Goal: Task Accomplishment & Management: Manage account settings

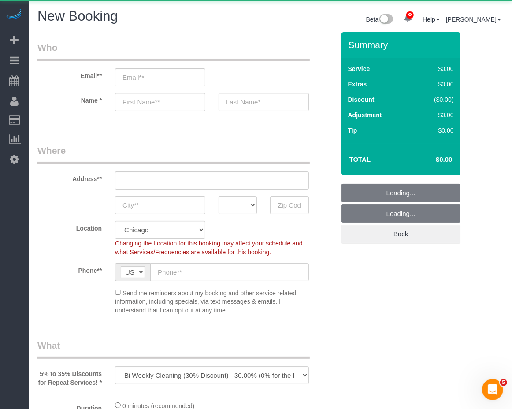
select select "object:1119"
select select "512"
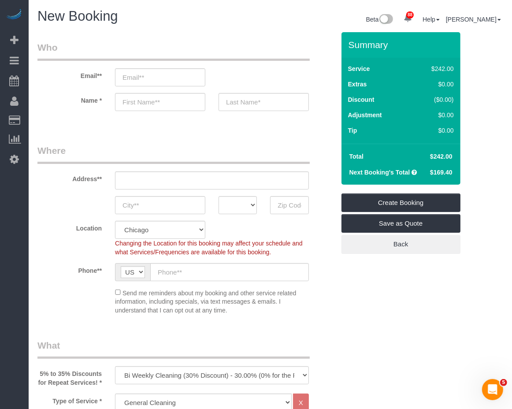
click at [239, 27] on div "New Booking" at bounding box center [151, 18] width 240 height 19
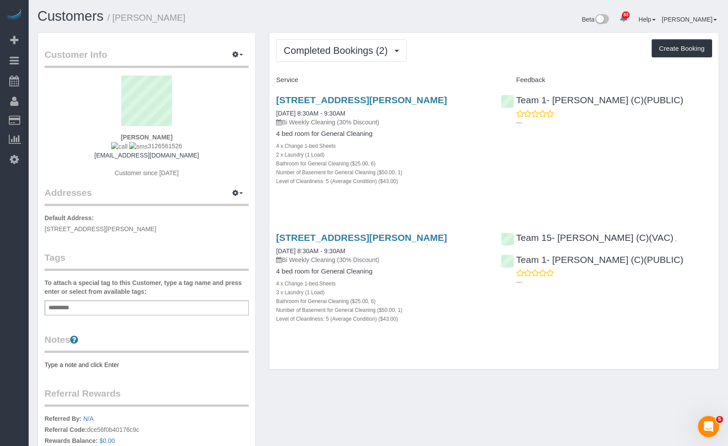
scroll to position [120, 0]
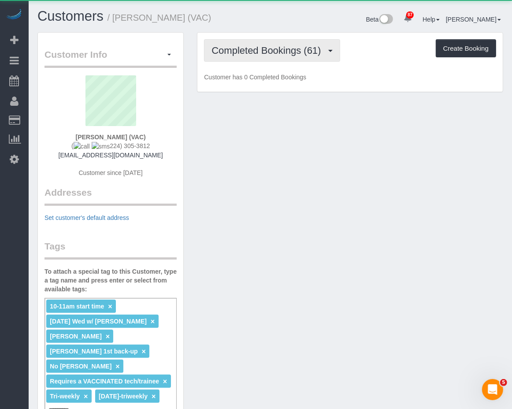
click at [249, 42] on button "Completed Bookings (61)" at bounding box center [272, 50] width 136 height 22
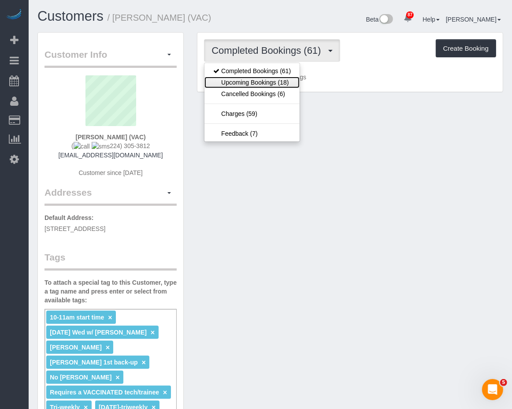
click at [257, 84] on link "Upcoming Bookings (18)" at bounding box center [252, 82] width 95 height 11
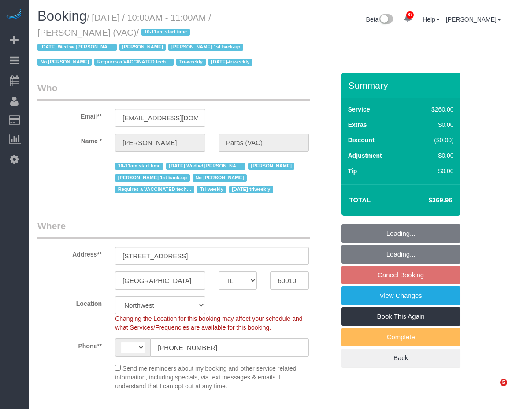
select select "IL"
select select "3"
select select "2"
select select "1"
select select "number:64"
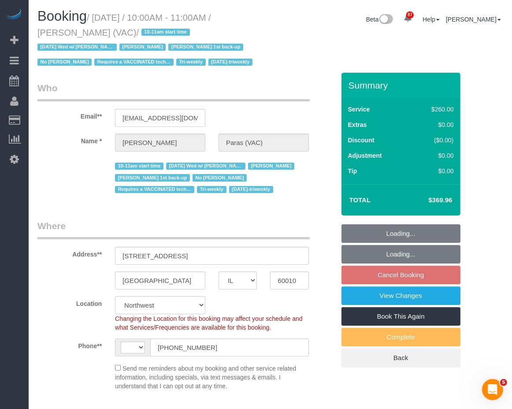
select select "number:139"
select select "number:104"
select select "string:US"
select select "object:1176"
select select "3"
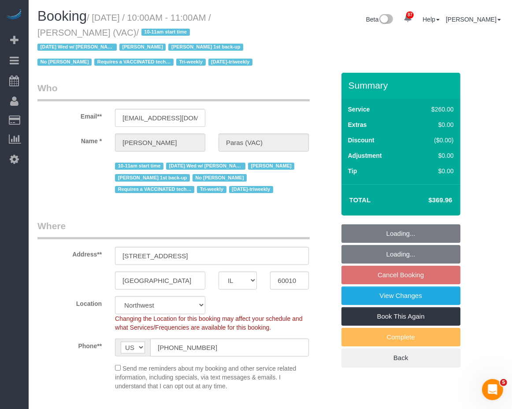
select select "2"
select select "1"
select select "object:1339"
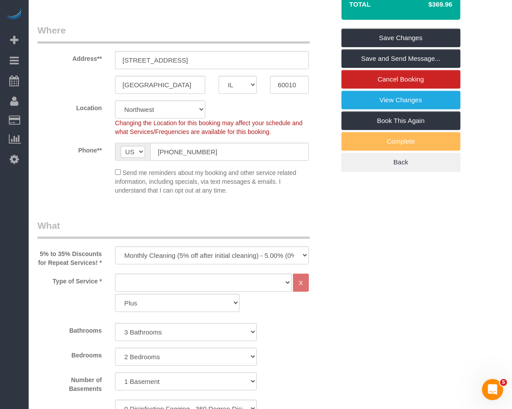
scroll to position [342, 0]
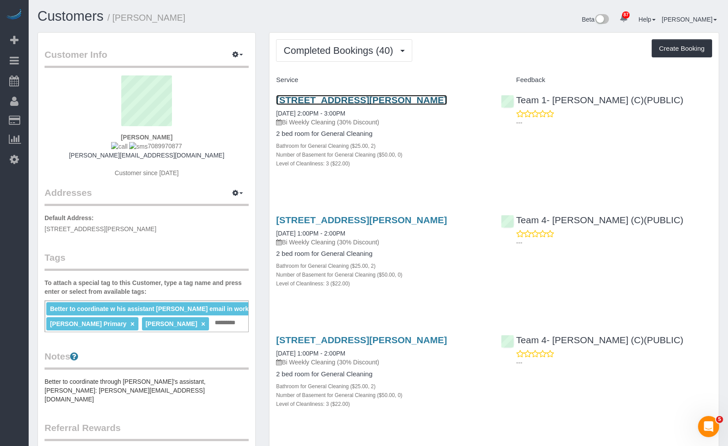
click at [364, 95] on link "[STREET_ADDRESS][PERSON_NAME]" at bounding box center [361, 100] width 171 height 10
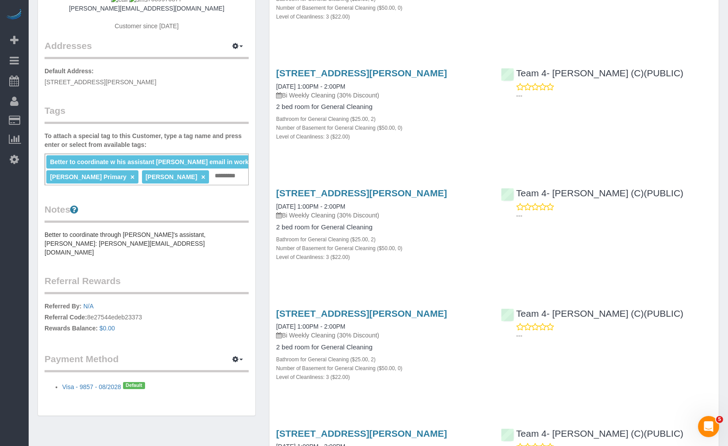
scroll to position [245, 0]
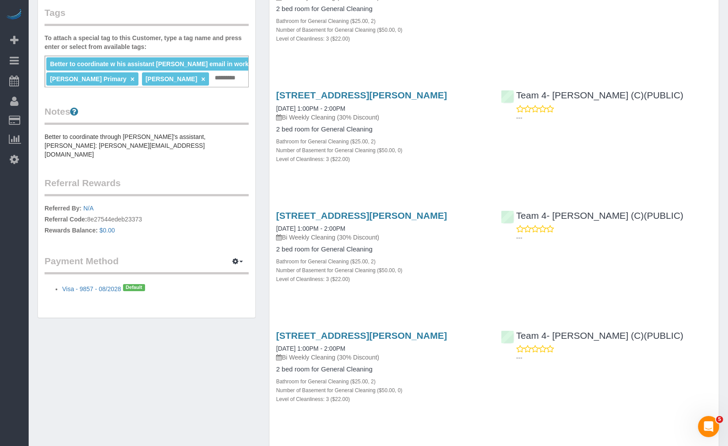
click at [108, 143] on pre "Better to coordinate through [PERSON_NAME]'s assistant, [PERSON_NAME]: [PERSON_…" at bounding box center [147, 145] width 204 height 26
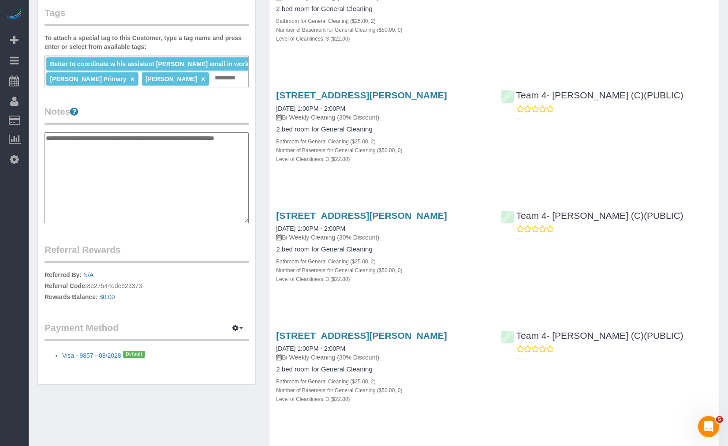
click at [183, 151] on textarea "**********" at bounding box center [147, 177] width 204 height 91
drag, startPoint x: 139, startPoint y: 146, endPoint x: 171, endPoint y: 151, distance: 31.7
click at [165, 151] on textarea "**********" at bounding box center [147, 177] width 204 height 91
click at [170, 151] on textarea "**********" at bounding box center [147, 177] width 204 height 91
drag, startPoint x: 124, startPoint y: 145, endPoint x: 34, endPoint y: 145, distance: 89.9
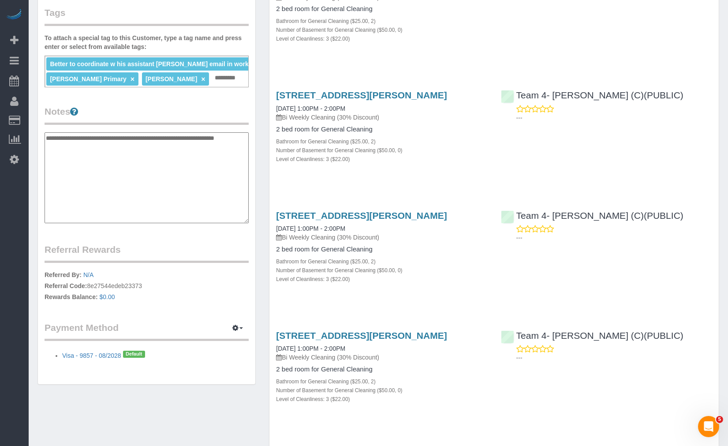
click at [34, 145] on div "Customer Info Edit Contact Info Send Message Email Preferences Special Sales Ta…" at bounding box center [146, 91] width 231 height 606
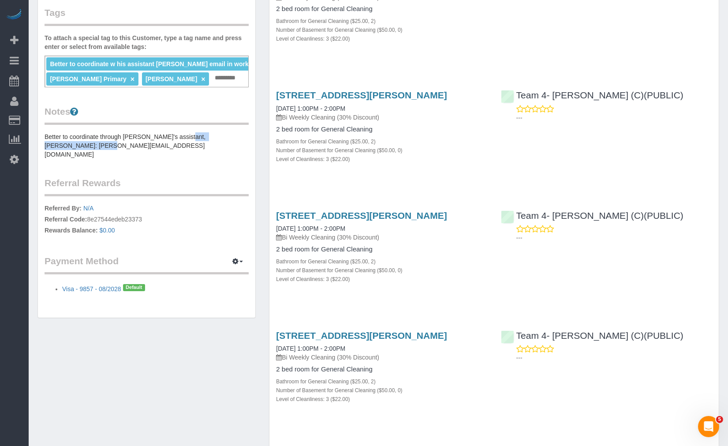
drag, startPoint x: 45, startPoint y: 144, endPoint x: 127, endPoint y: 144, distance: 82.0
click at [127, 144] on pre "Better to coordinate through [PERSON_NAME]'s assistant, [PERSON_NAME]: [PERSON_…" at bounding box center [147, 145] width 204 height 26
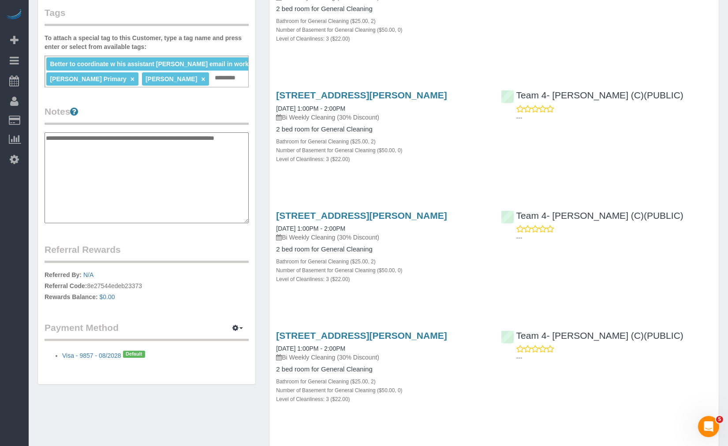
drag, startPoint x: 121, startPoint y: 144, endPoint x: 100, endPoint y: 146, distance: 20.8
click at [100, 146] on textarea "**********" at bounding box center [147, 177] width 204 height 91
drag, startPoint x: 134, startPoint y: 143, endPoint x: 46, endPoint y: 149, distance: 88.3
click at [46, 149] on textarea "**********" at bounding box center [147, 177] width 204 height 91
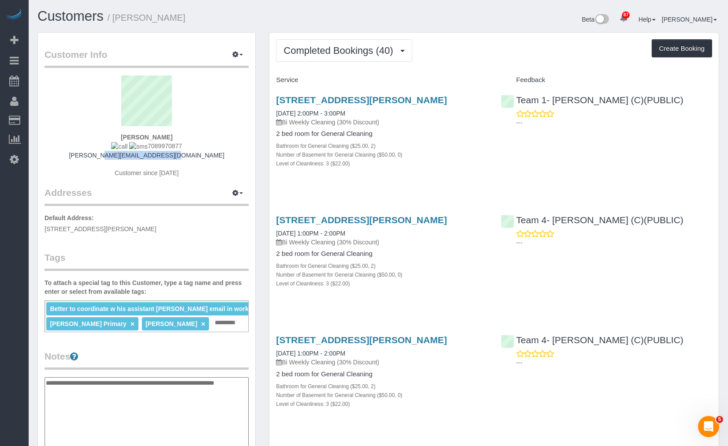
drag, startPoint x: 193, startPoint y: 153, endPoint x: 111, endPoint y: 157, distance: 81.7
click at [111, 157] on div "Joe Scannell 7089970877 joe@layeronegroup.com Customer since 2024" at bounding box center [147, 130] width 204 height 111
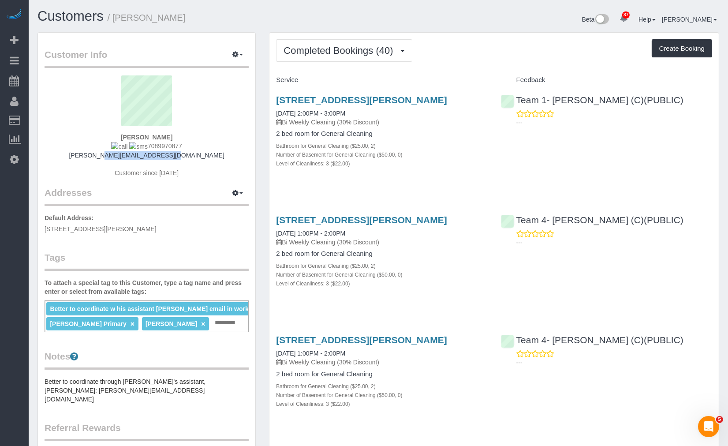
copy link "joe@layeronegroup.com"
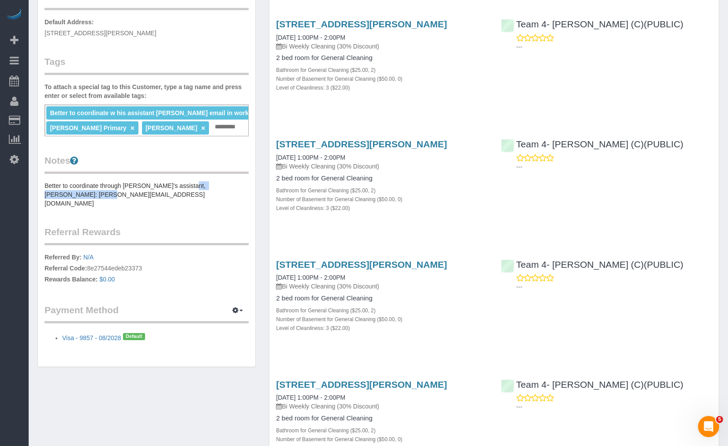
drag, startPoint x: 128, startPoint y: 190, endPoint x: 723, endPoint y: 322, distance: 609.0
click at [46, 194] on pre "Better to coordinate through Joe's assistant, Jim: jim.pan@layeronegroup.com" at bounding box center [147, 194] width 204 height 26
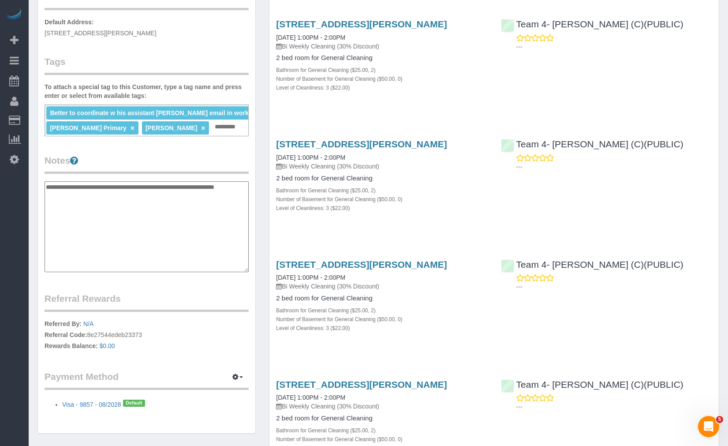
scroll to position [0, 0]
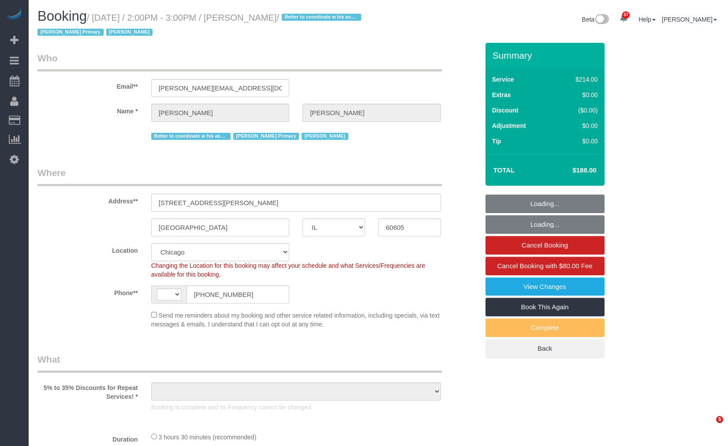
select select "IL"
select select "number:1"
select select "number:58"
select select "number:139"
select select "number:106"
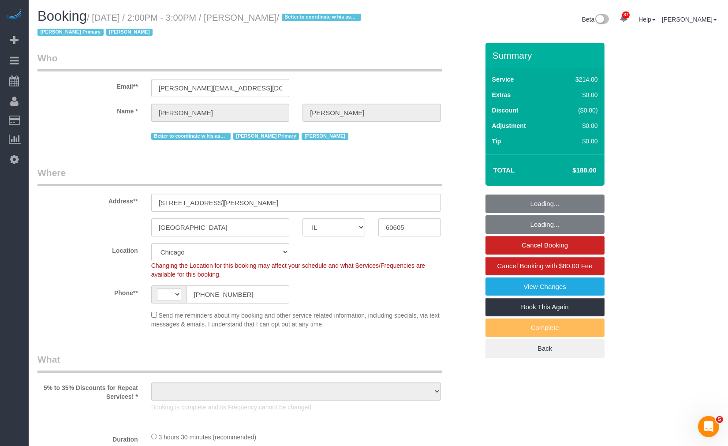
select select "string:US"
select select "object:1161"
select select "512"
select select "2"
select select "3"
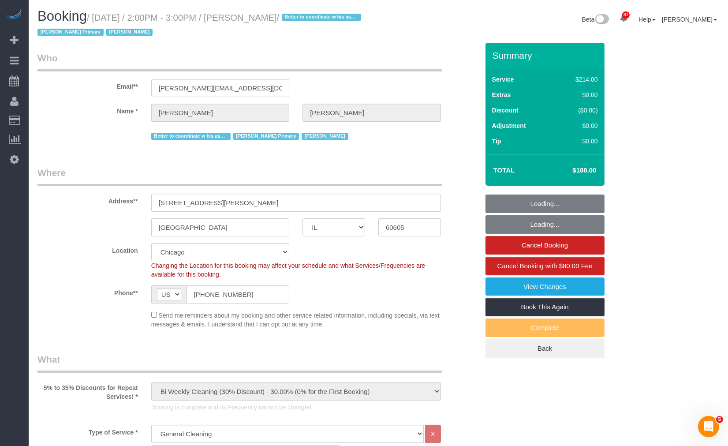
select select "2"
select select "3"
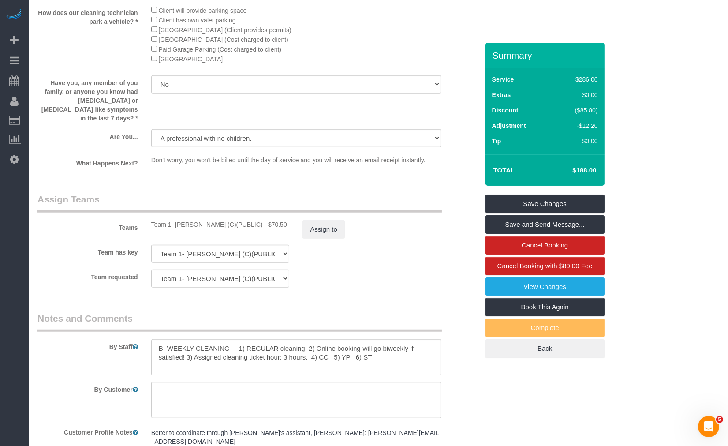
scroll to position [1583, 0]
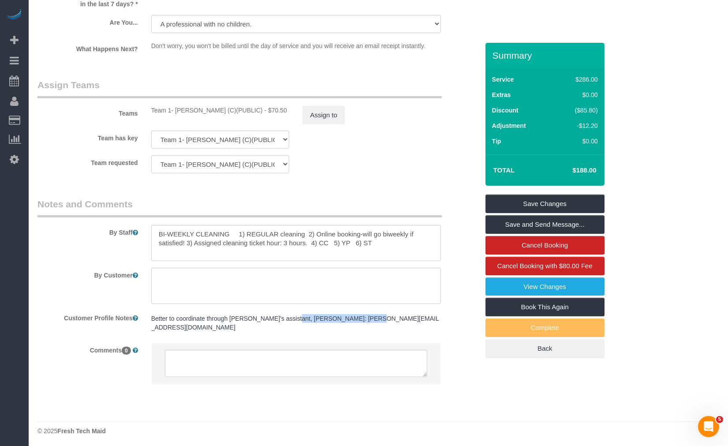
drag, startPoint x: 292, startPoint y: 324, endPoint x: 383, endPoint y: 325, distance: 90.8
click at [381, 325] on pre "Better to coordinate through Joe's assistant, Jim: jim.pan@layeronegroup.com" at bounding box center [296, 323] width 290 height 18
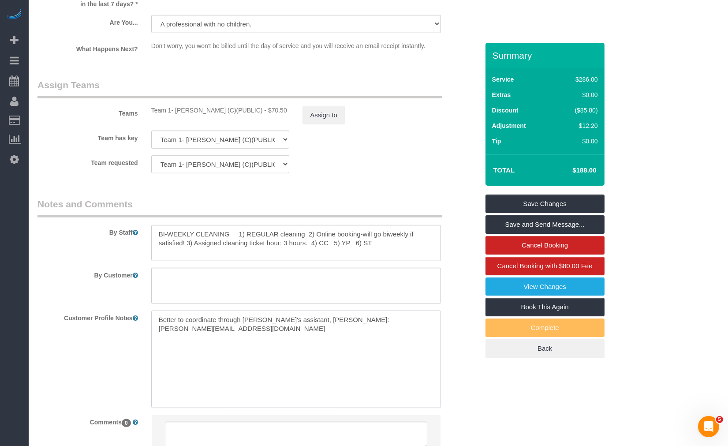
drag, startPoint x: 402, startPoint y: 329, endPoint x: 145, endPoint y: 326, distance: 257.0
click at [145, 326] on div "Better to coordinate through Joe's assistant, Jim: jim.pan@layeronegroup.com Be…" at bounding box center [296, 358] width 303 height 97
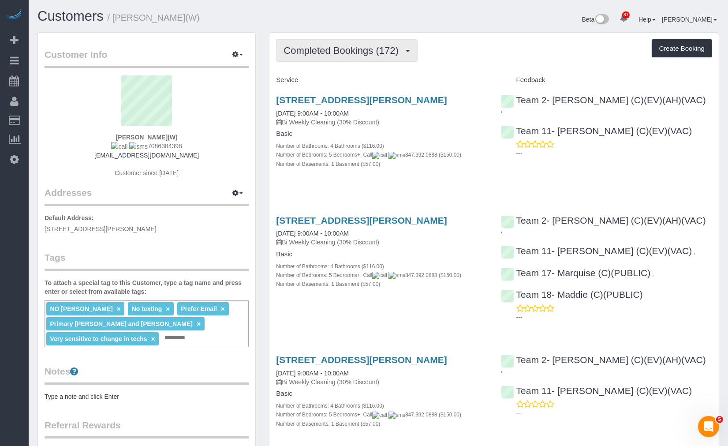
click at [363, 55] on span "Completed Bookings (172)" at bounding box center [342, 50] width 119 height 11
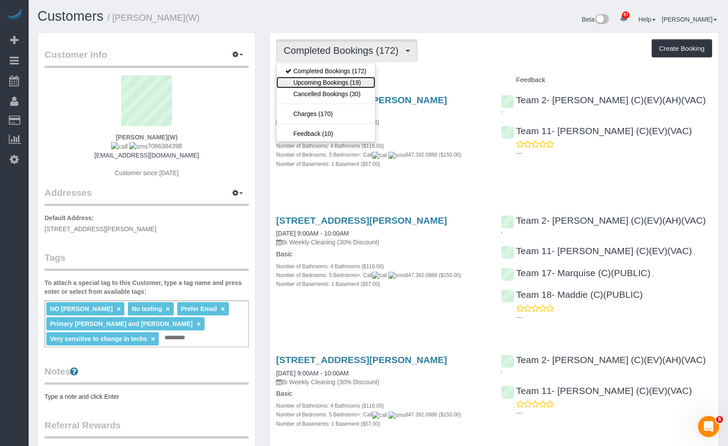
click at [352, 78] on link "Upcoming Bookings (19)" at bounding box center [325, 82] width 99 height 11
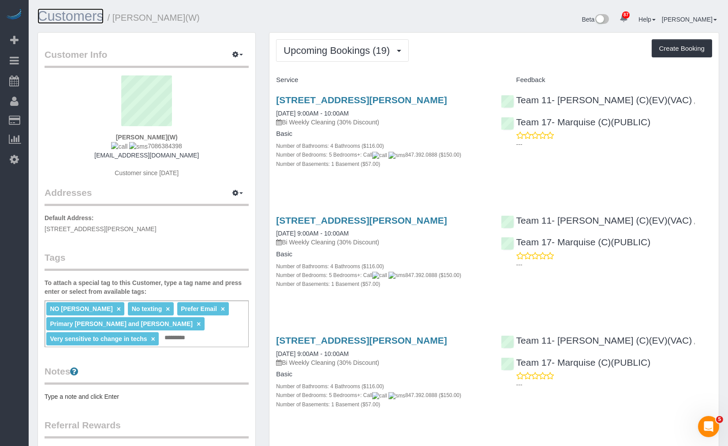
click at [71, 19] on link "Customers" at bounding box center [70, 15] width 66 height 15
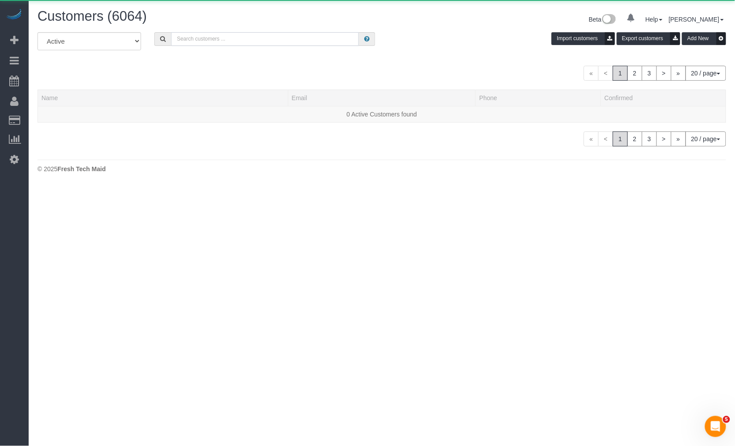
click at [275, 42] on input "text" at bounding box center [265, 39] width 188 height 14
paste input "Virginie Ott-Bono"
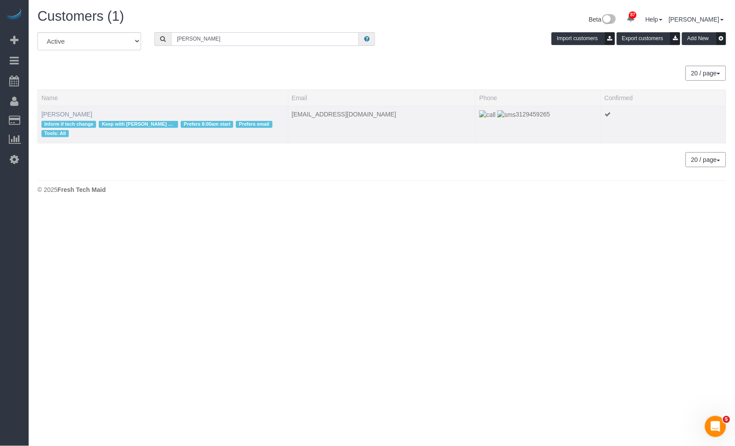
type input "Virginie Ott-Bono"
click at [72, 115] on link "Virginie Ott-Bono" at bounding box center [66, 114] width 51 height 7
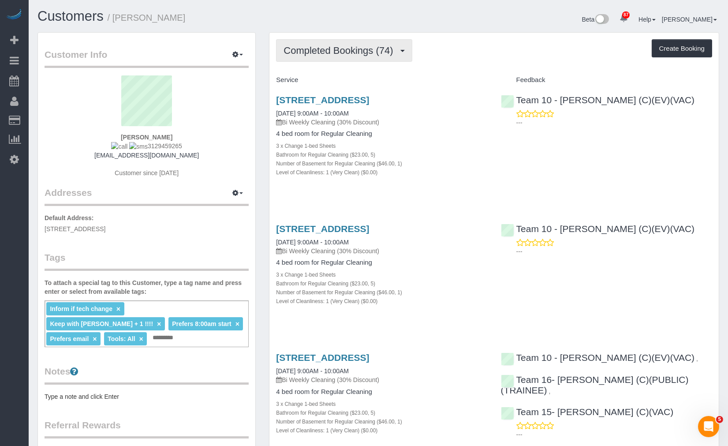
click at [357, 49] on span "Completed Bookings (74)" at bounding box center [340, 50] width 114 height 11
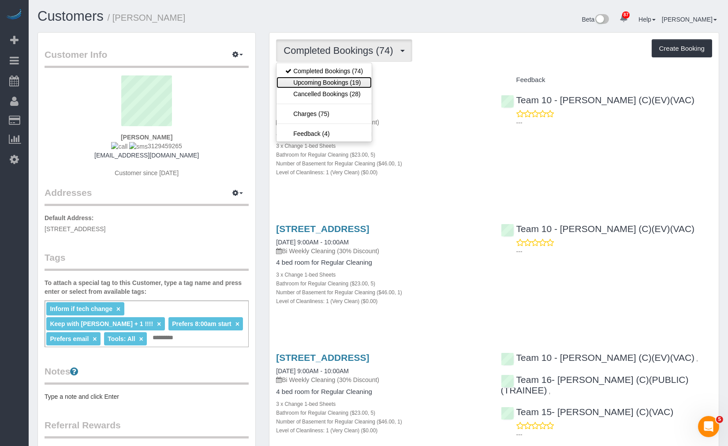
click at [355, 78] on link "Upcoming Bookings (19)" at bounding box center [323, 82] width 95 height 11
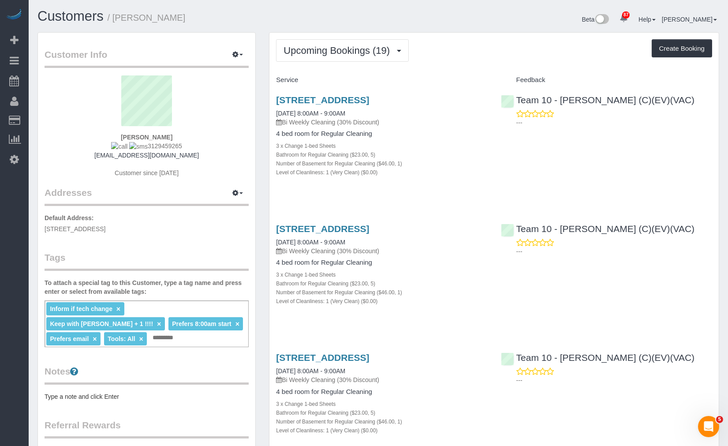
click at [477, 43] on div "Upcoming Bookings (19) Completed Bookings (74) Upcoming Bookings (19) Cancelled…" at bounding box center [494, 50] width 436 height 22
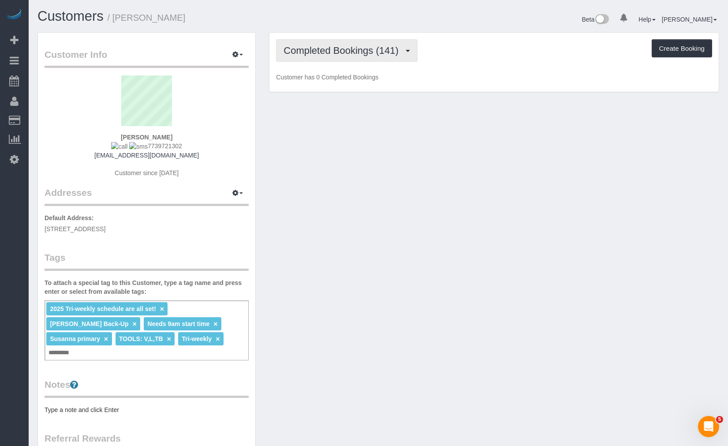
click at [353, 55] on span "Completed Bookings (141)" at bounding box center [342, 50] width 119 height 11
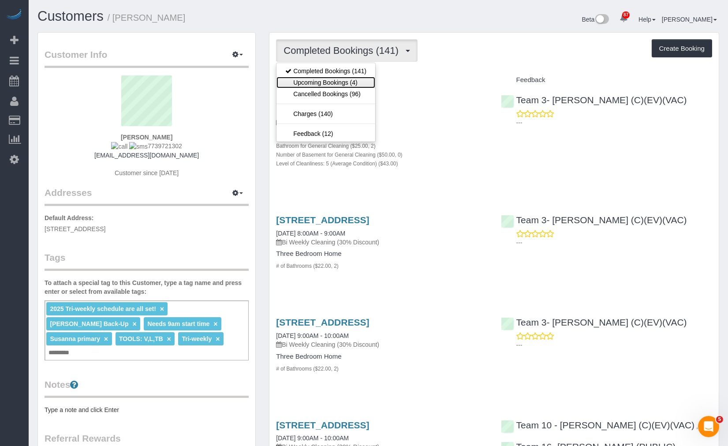
click at [346, 82] on link "Upcoming Bookings (4)" at bounding box center [325, 82] width 99 height 11
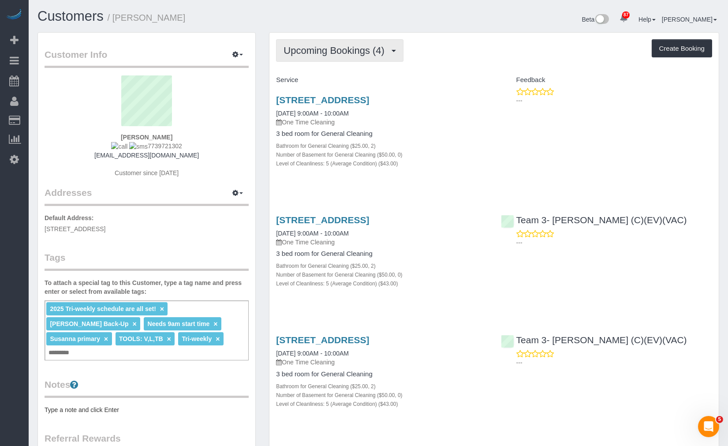
click at [345, 49] on span "Upcoming Bookings (4)" at bounding box center [335, 50] width 105 height 11
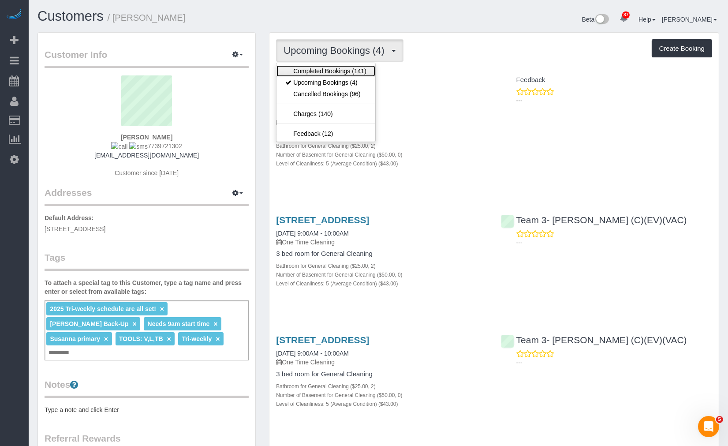
click at [340, 71] on link "Completed Bookings (141)" at bounding box center [325, 70] width 99 height 11
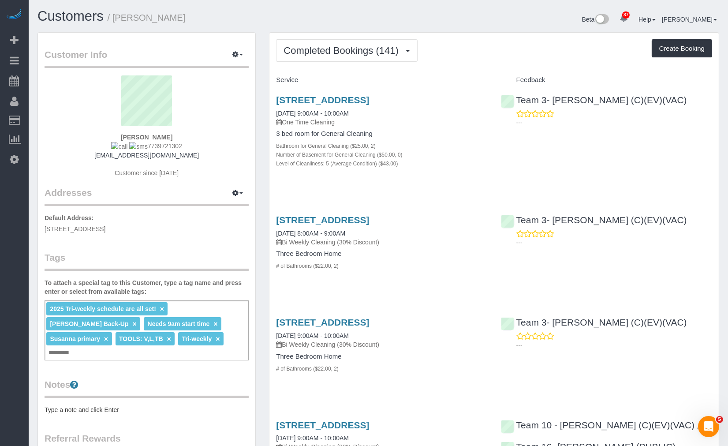
click at [98, 353] on div "2025 Tri-weekly schedule are all set! × Candice Back-Up × Needs 9am start time …" at bounding box center [147, 330] width 204 height 60
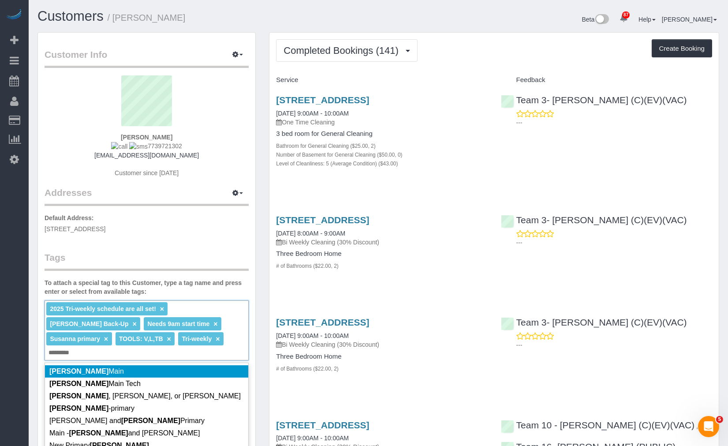
type input "**********"
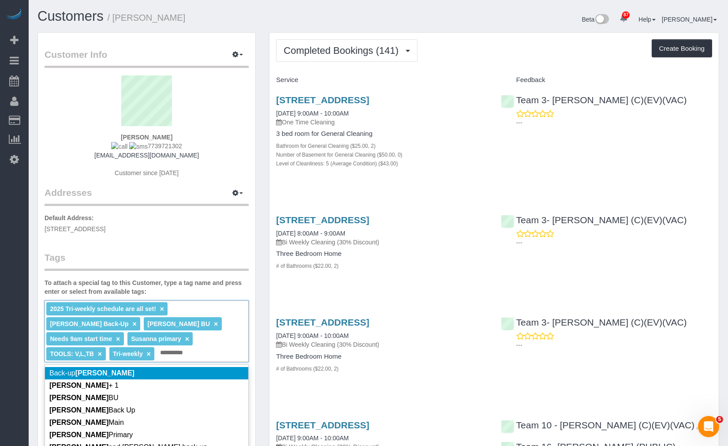
type input "**********"
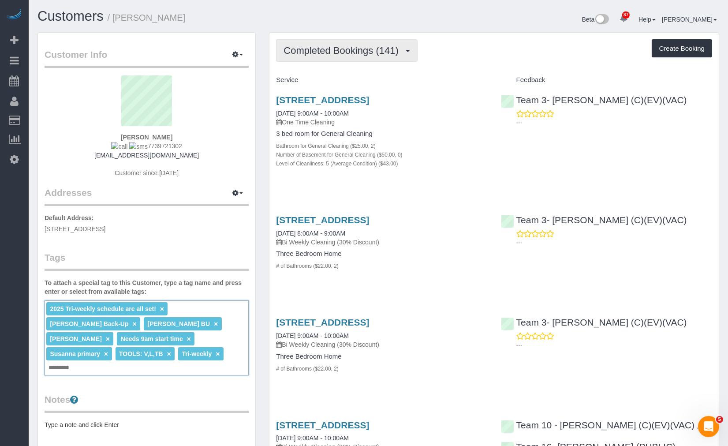
click at [335, 50] on span "Completed Bookings (141)" at bounding box center [342, 50] width 119 height 11
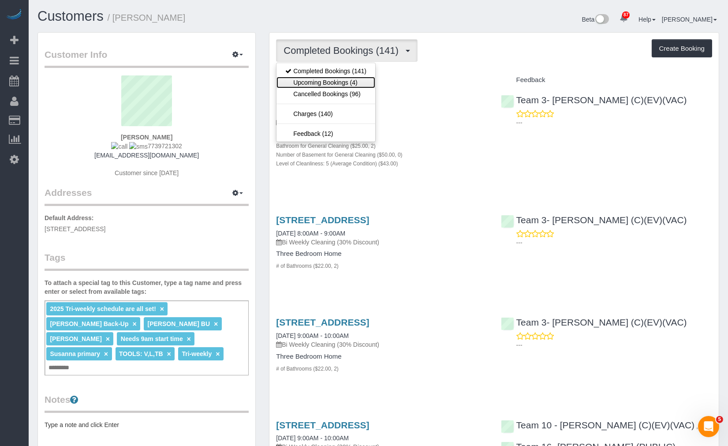
click at [324, 86] on link "Upcoming Bookings (4)" at bounding box center [325, 82] width 99 height 11
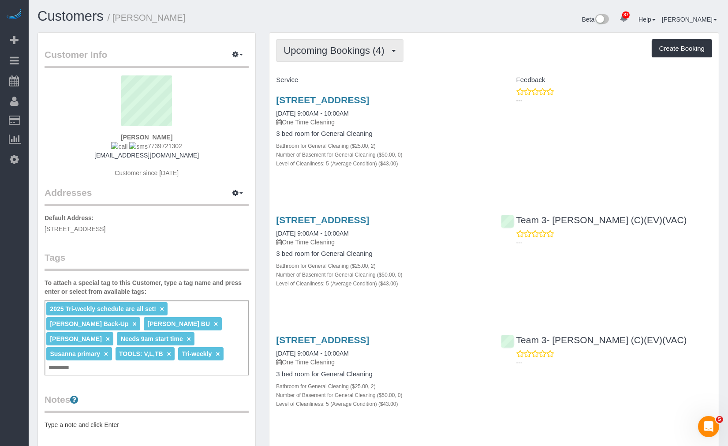
click at [360, 55] on span "Upcoming Bookings (4)" at bounding box center [335, 50] width 105 height 11
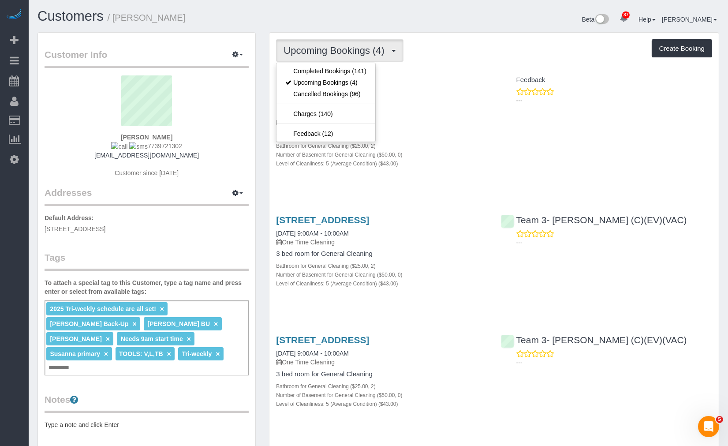
click at [346, 26] on div "Customers / Julia Rohan" at bounding box center [204, 18] width 347 height 19
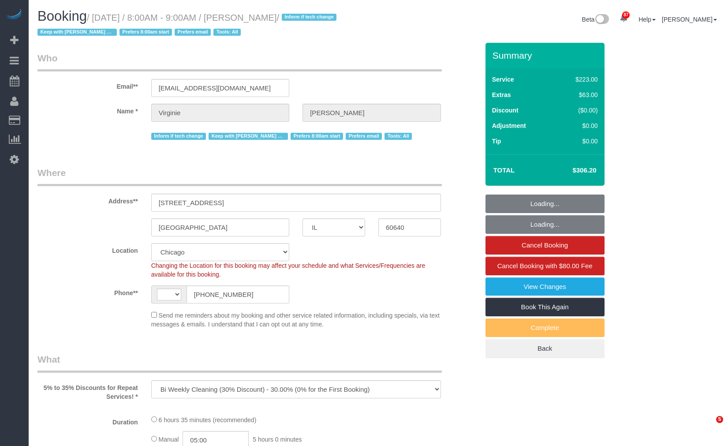
select select "IL"
select select "number:1"
select select "number:65"
select select "number:139"
select select "number:104"
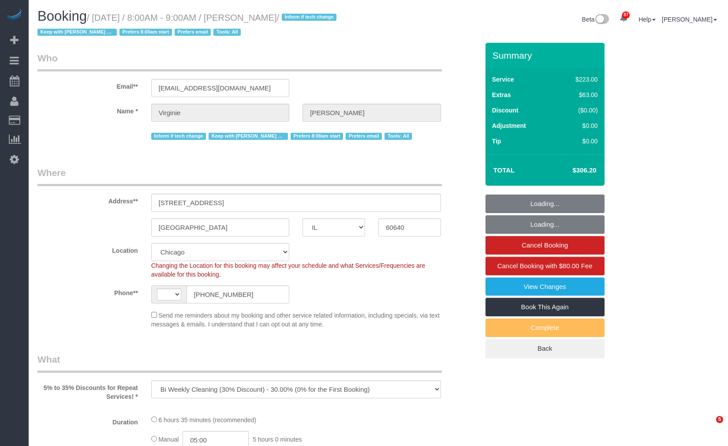
select select "object:823"
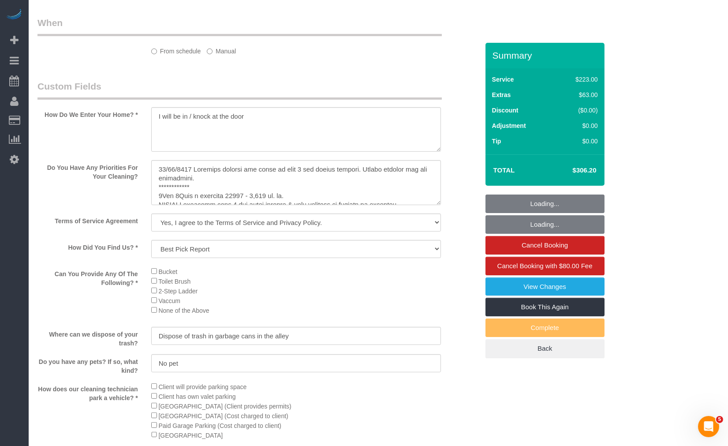
select select "string:[GEOGRAPHIC_DATA]"
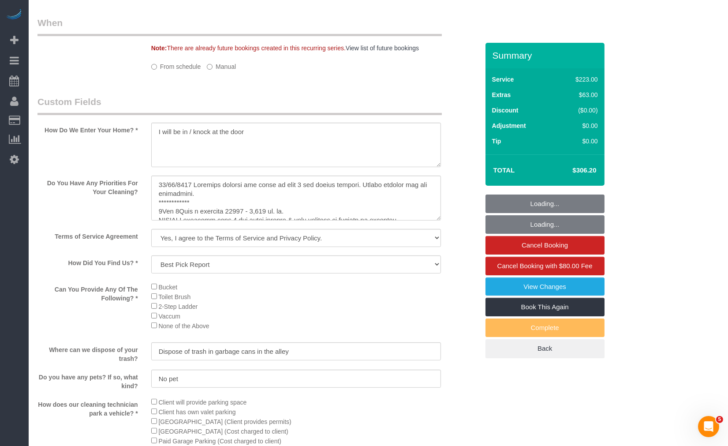
select select "512"
select select "5"
select select "1"
select select "spot1"
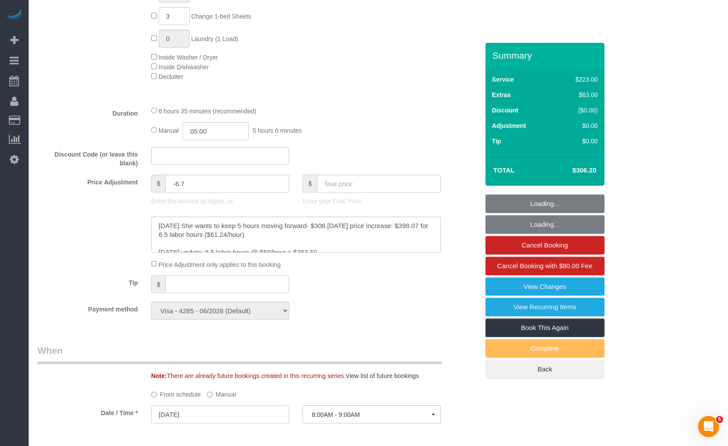
scroll to position [967, 0]
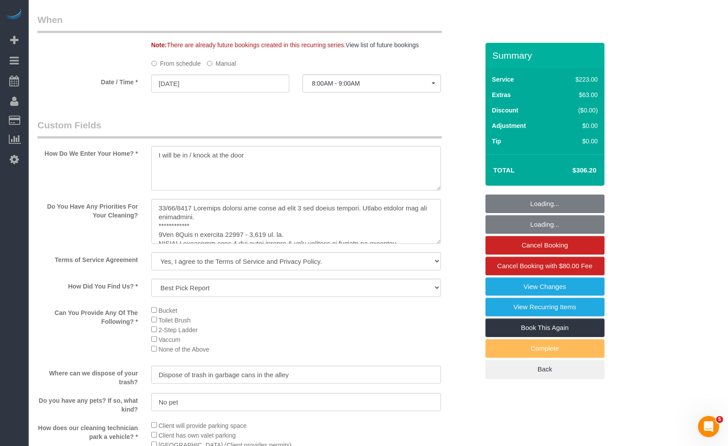
select select "5"
select select "1"
click at [342, 89] on button "8:00AM - 9:00AM" at bounding box center [371, 83] width 138 height 18
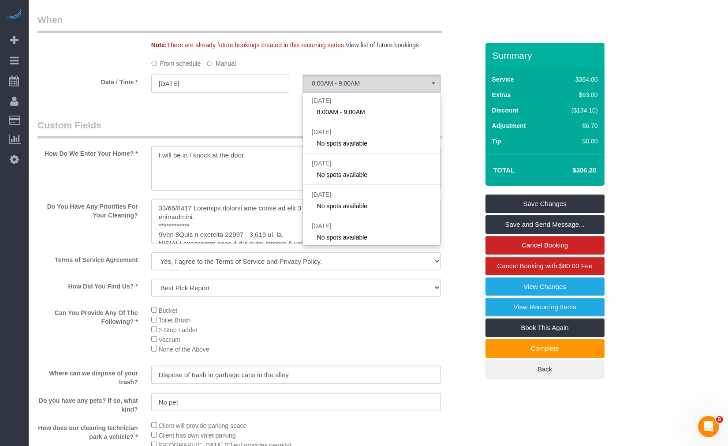
click at [258, 112] on div "Who Email** [EMAIL_ADDRESS][DOMAIN_NAME] Name * [GEOGRAPHIC_DATA][PERSON_NAME] …" at bounding box center [258, 18] width 454 height 1884
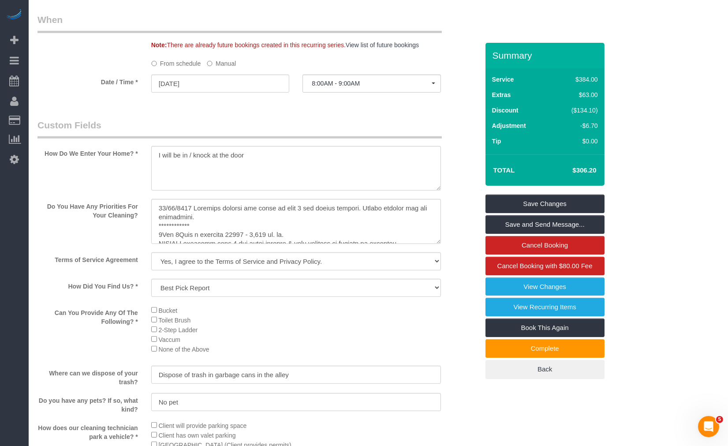
click at [223, 67] on label "Manual" at bounding box center [221, 62] width 29 height 12
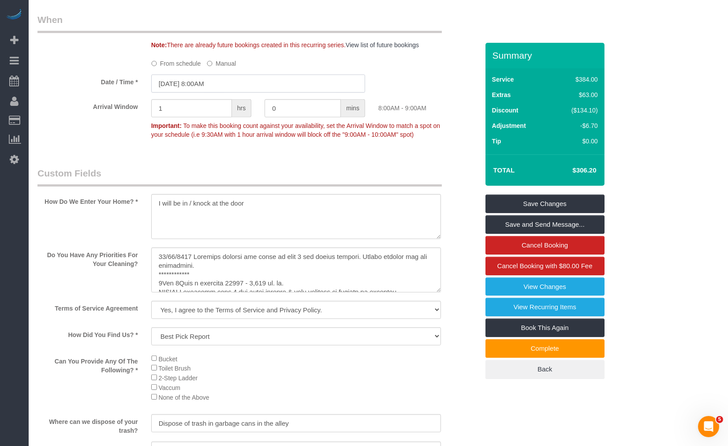
click at [216, 89] on input "10/10/2025 8:00AM" at bounding box center [258, 83] width 214 height 18
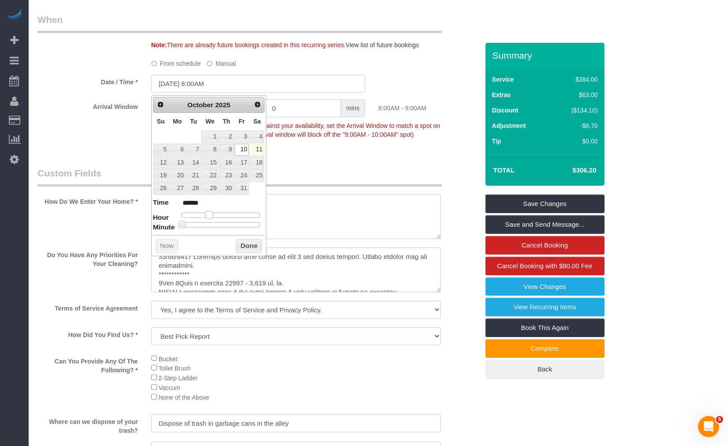
type input "10/10/2025 9:00AM"
type input "******"
drag, startPoint x: 212, startPoint y: 215, endPoint x: 217, endPoint y: 216, distance: 5.0
click at [217, 216] on div at bounding box center [221, 214] width 79 height 5
click at [244, 249] on button "Done" at bounding box center [249, 246] width 26 height 14
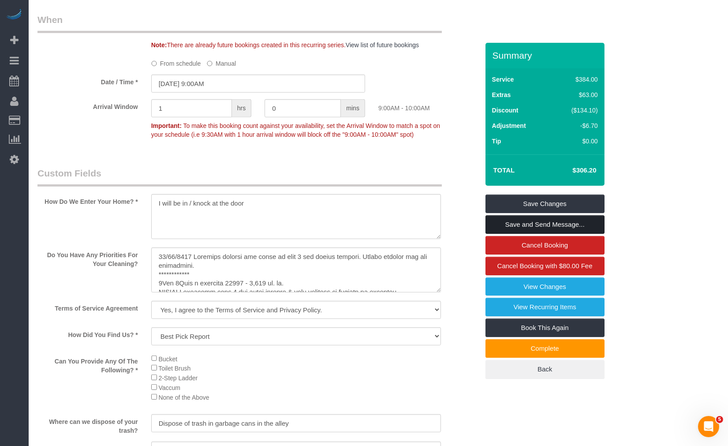
click at [544, 228] on link "Save and Send Message..." at bounding box center [544, 224] width 119 height 19
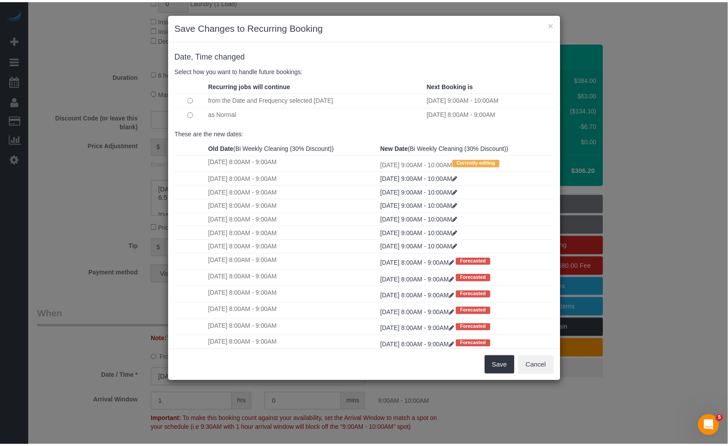
scroll to position [0, 0]
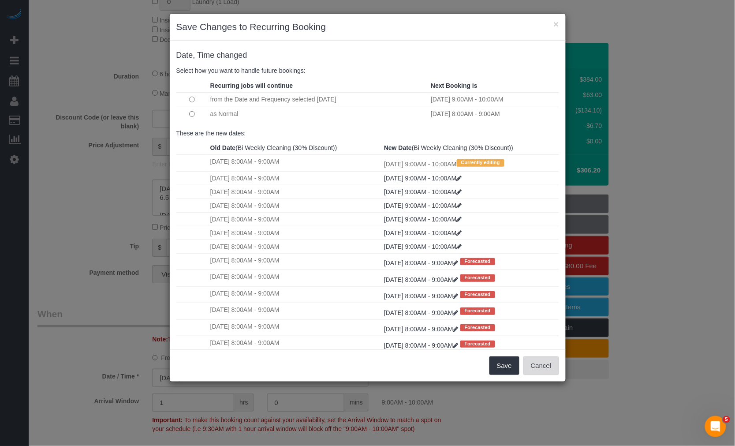
click at [554, 368] on button "Cancel" at bounding box center [541, 365] width 36 height 19
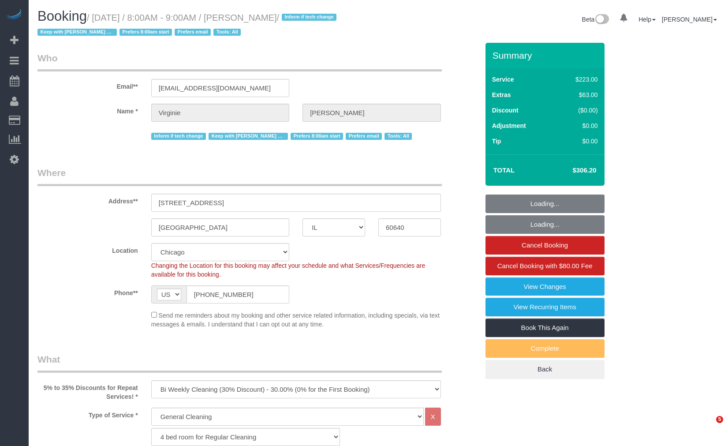
select select "IL"
select select "512"
select select "5"
select select "1"
select select "spot1"
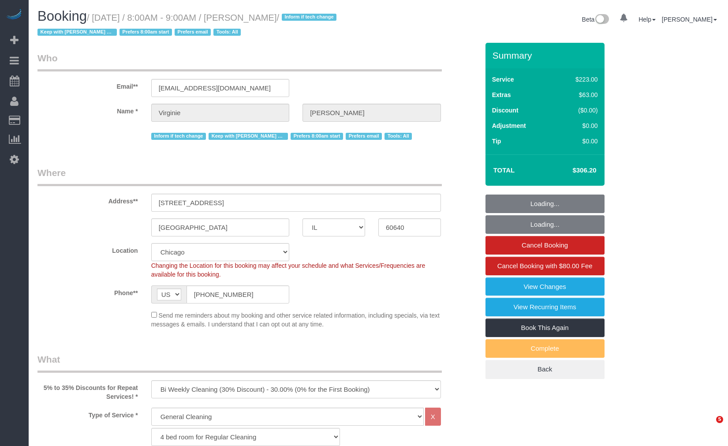
select select "number:1"
select select "number:65"
select select "number:139"
select select "number:104"
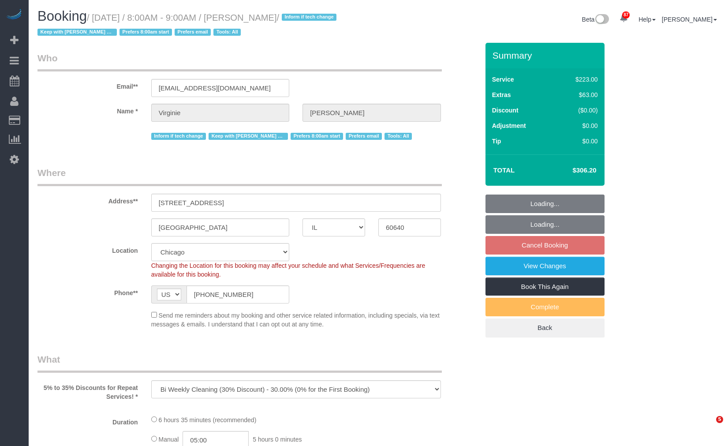
select select "IL"
select select "number:1"
select select "number:65"
select select "number:139"
select select "number:104"
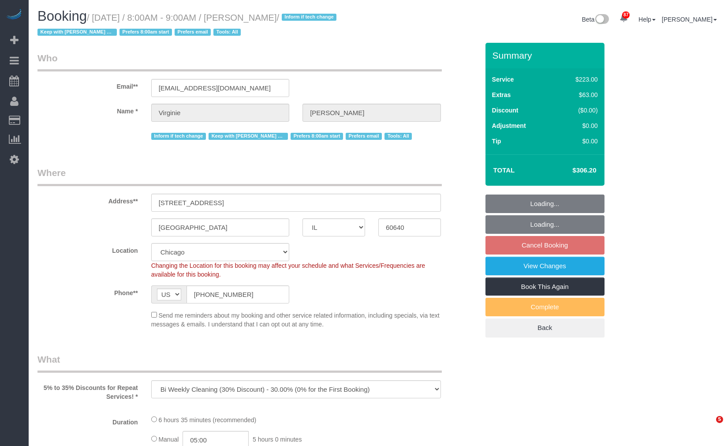
select select "object:1215"
select select "512"
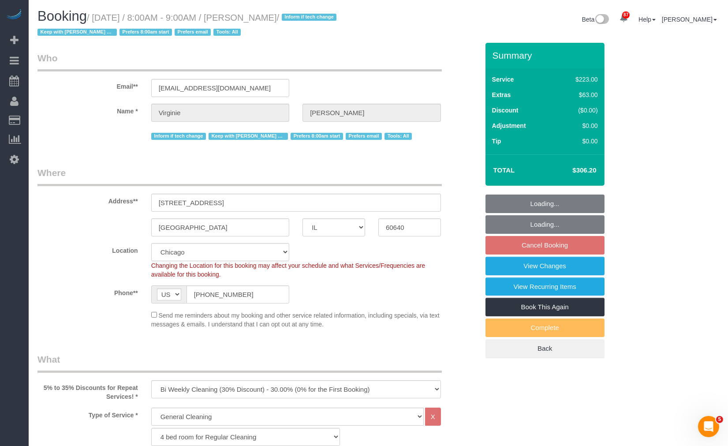
select select "5"
select select "1"
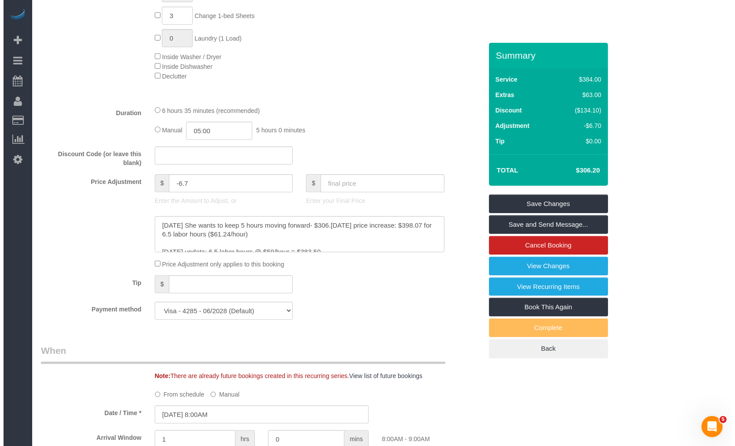
scroll to position [685, 0]
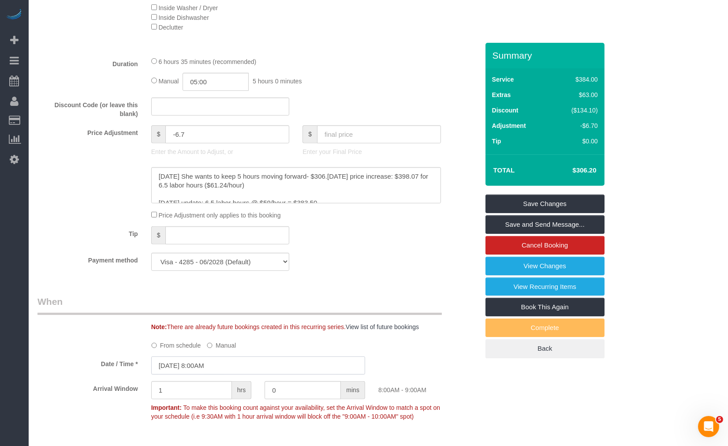
click at [251, 361] on input "10/22/2025 8:00AM" at bounding box center [258, 365] width 214 height 18
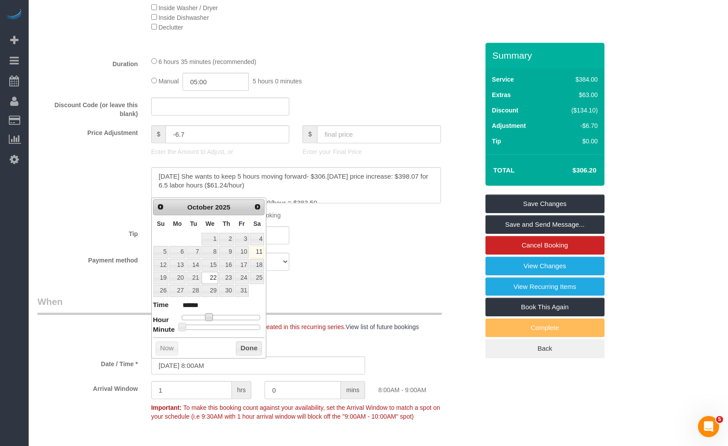
type input "10/22/2025 9:00AM"
type input "******"
drag, startPoint x: 211, startPoint y: 318, endPoint x: 215, endPoint y: 318, distance: 4.4
click at [215, 318] on span at bounding box center [212, 317] width 8 height 8
click at [240, 342] on button "Done" at bounding box center [249, 348] width 26 height 14
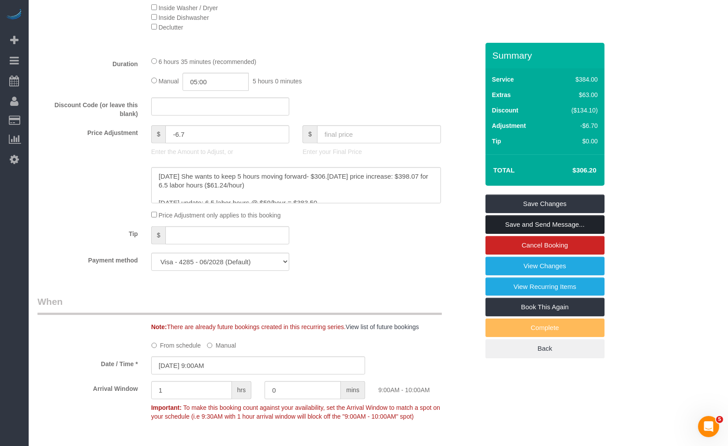
click at [553, 226] on link "Save and Send Message..." at bounding box center [544, 224] width 119 height 19
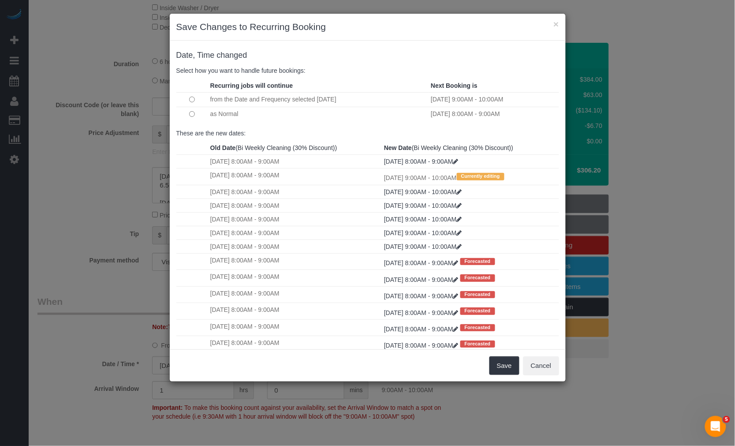
click at [212, 112] on td "as Normal" at bounding box center [318, 114] width 220 height 14
click at [187, 113] on td at bounding box center [192, 114] width 32 height 14
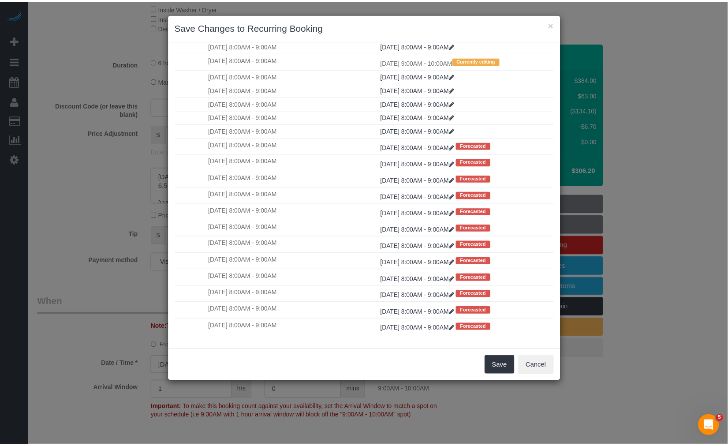
scroll to position [0, 0]
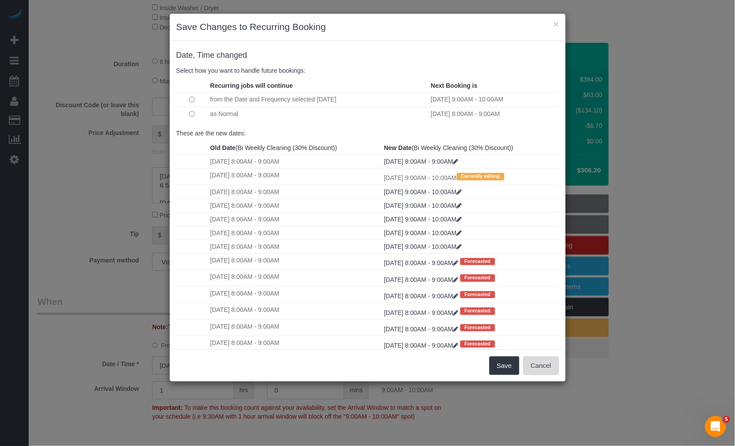
drag, startPoint x: 543, startPoint y: 362, endPoint x: 472, endPoint y: 328, distance: 78.7
click at [540, 360] on button "Cancel" at bounding box center [541, 365] width 36 height 19
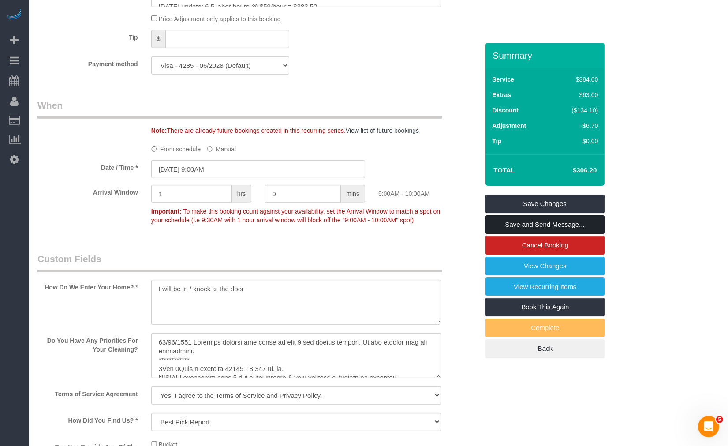
scroll to position [930, 0]
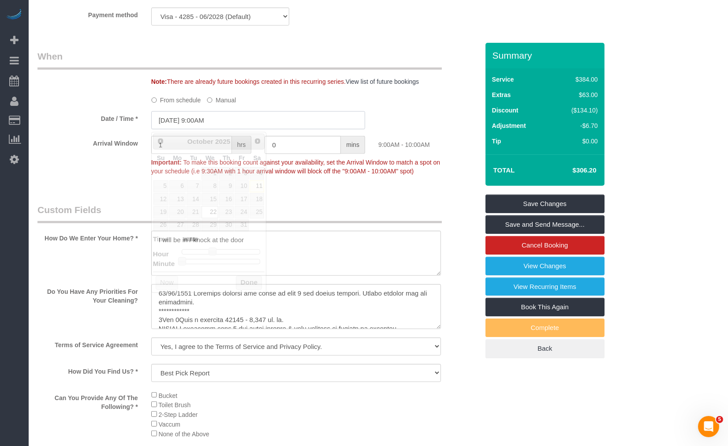
click at [253, 124] on input "10/22/2025 9:00AM" at bounding box center [258, 120] width 214 height 18
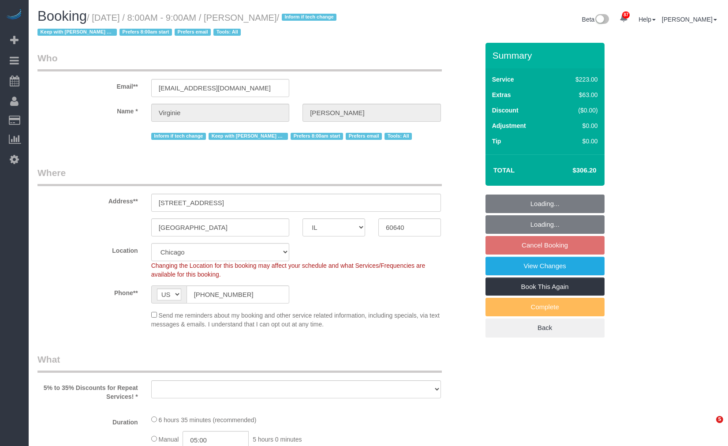
select select "IL"
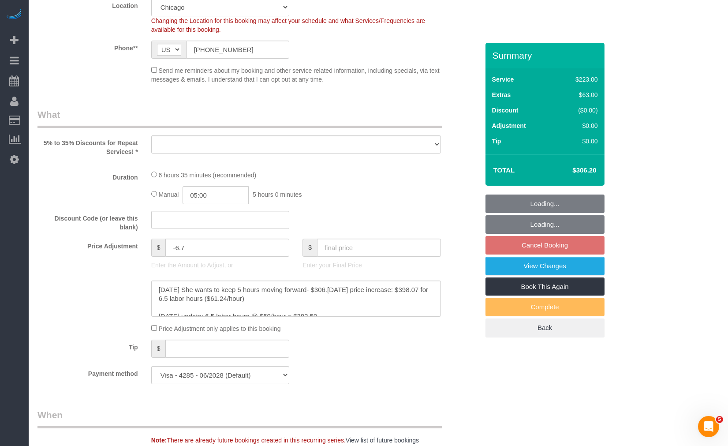
select select "object:1166"
select select "number:1"
select select "number:65"
select select "number:139"
select select "number:104"
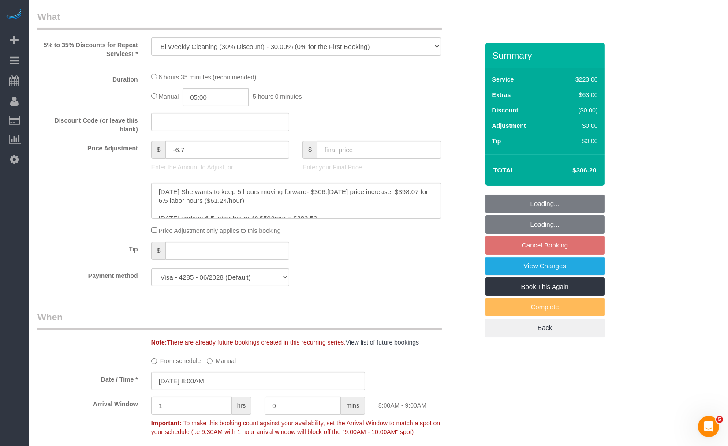
select select "512"
select select "5"
select select "1"
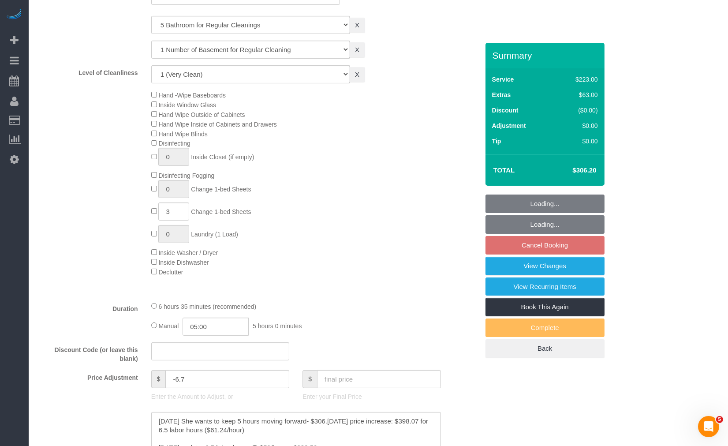
select select "5"
select select "1"
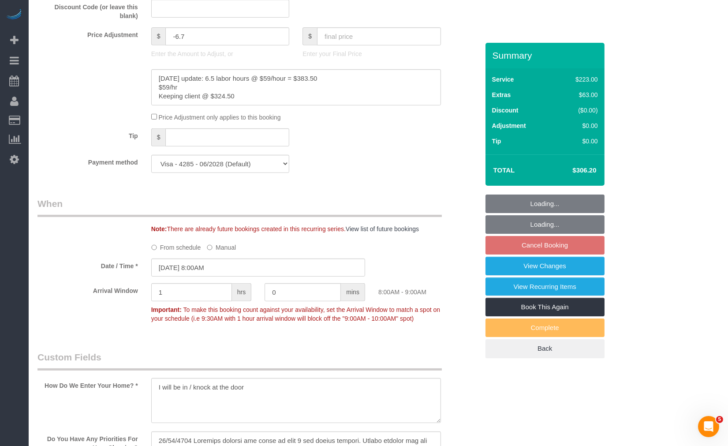
scroll to position [832, 0]
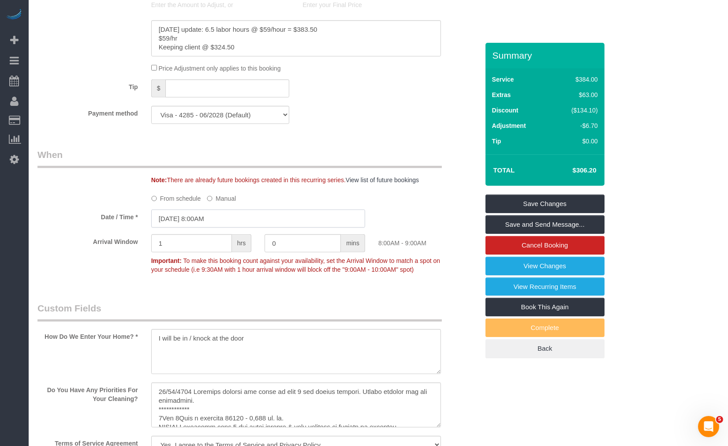
click at [223, 226] on input "10/22/2025 8:00AM" at bounding box center [258, 218] width 214 height 18
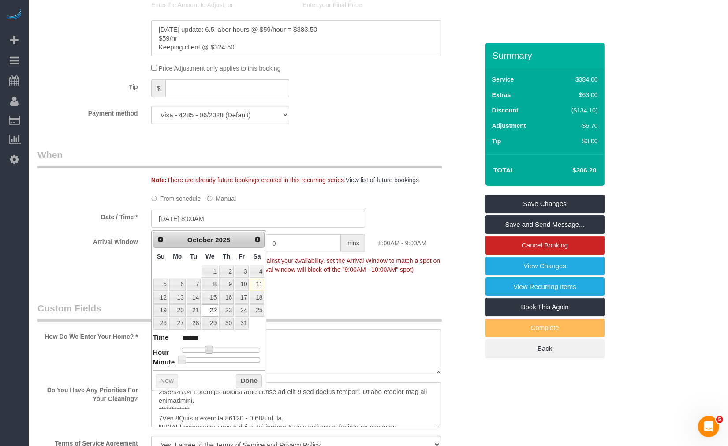
type input "10/22/2025 9:00AM"
type input "******"
type input "10/22/2025 10:00AM"
type input "*******"
type input "10/22/2025 9:00AM"
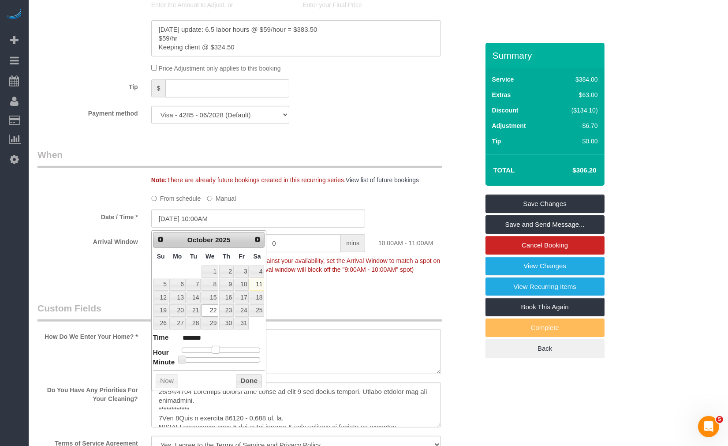
type input "******"
click at [213, 350] on span at bounding box center [212, 350] width 8 height 8
click at [250, 380] on button "Done" at bounding box center [249, 381] width 26 height 14
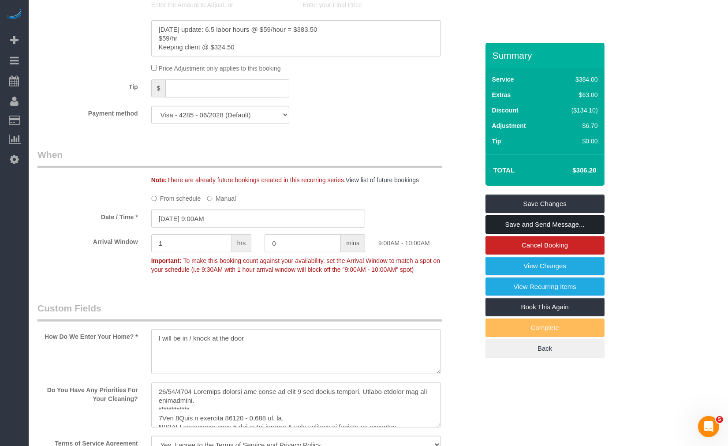
click at [542, 225] on link "Save and Send Message..." at bounding box center [544, 224] width 119 height 19
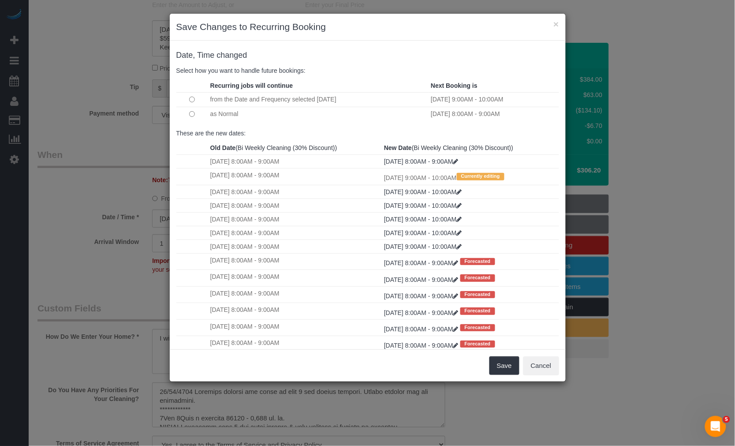
click at [192, 109] on td at bounding box center [192, 114] width 32 height 14
click at [542, 366] on button "Cancel" at bounding box center [541, 365] width 36 height 19
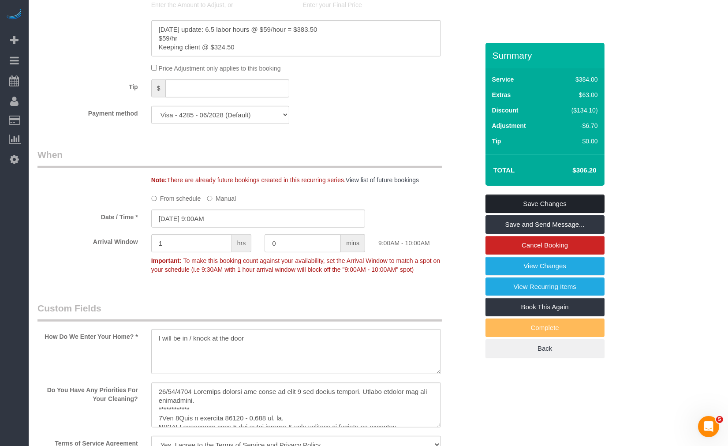
click at [578, 205] on link "Save Changes" at bounding box center [544, 203] width 119 height 19
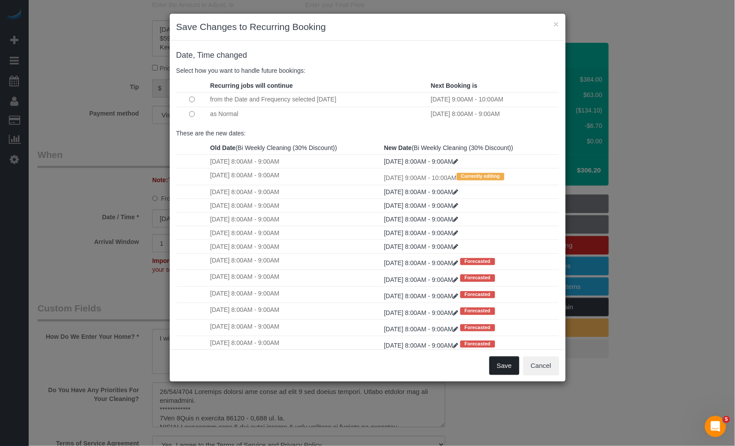
drag, startPoint x: 500, startPoint y: 362, endPoint x: 492, endPoint y: 359, distance: 8.8
click at [492, 359] on button "Save" at bounding box center [504, 365] width 30 height 19
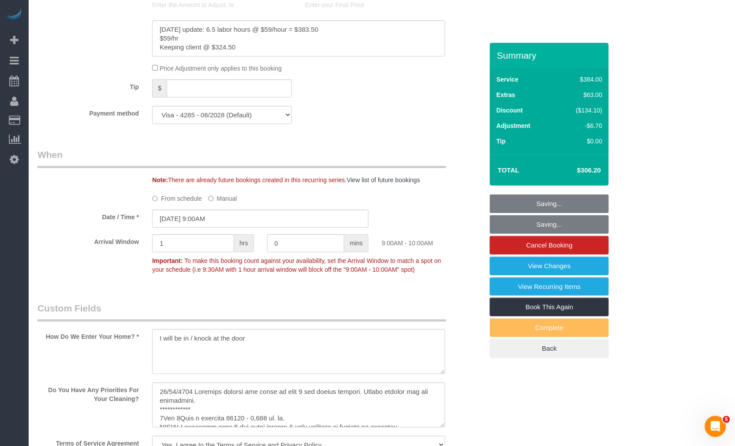
click at [492, 360] on div "× Save Changes to Recurring Booking Date, Time changed Select how you want to h…" at bounding box center [367, 223] width 735 height 446
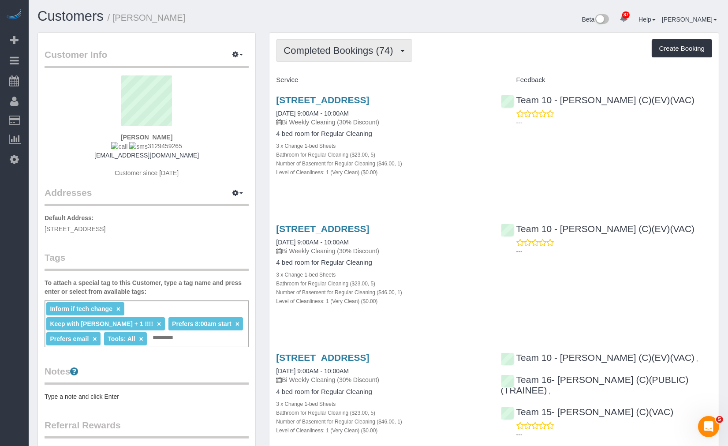
click at [367, 43] on button "Completed Bookings (74)" at bounding box center [344, 50] width 136 height 22
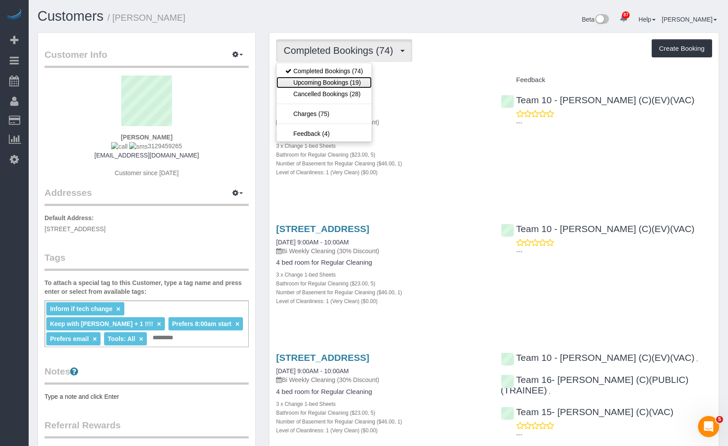
drag, startPoint x: 359, startPoint y: 85, endPoint x: 397, endPoint y: 62, distance: 44.1
click at [358, 84] on link "Upcoming Bookings (19)" at bounding box center [323, 82] width 95 height 11
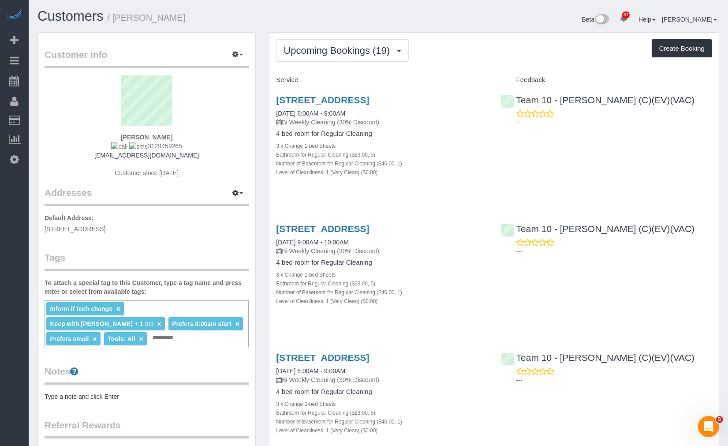
drag, startPoint x: 397, startPoint y: 241, endPoint x: 573, endPoint y: 181, distance: 186.5
click at [572, 181] on div "4930 North Winchester Avenue, Chicago, IL 60640 10/10/2025 8:00AM - 9:00AM Bi W…" at bounding box center [493, 140] width 449 height 107
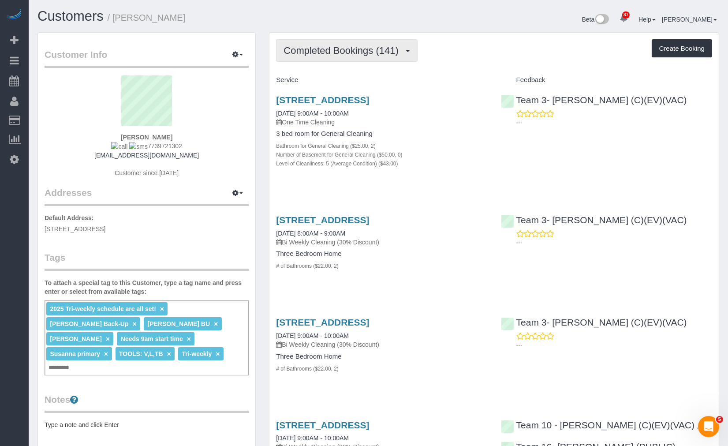
click at [317, 53] on span "Completed Bookings (141)" at bounding box center [342, 50] width 119 height 11
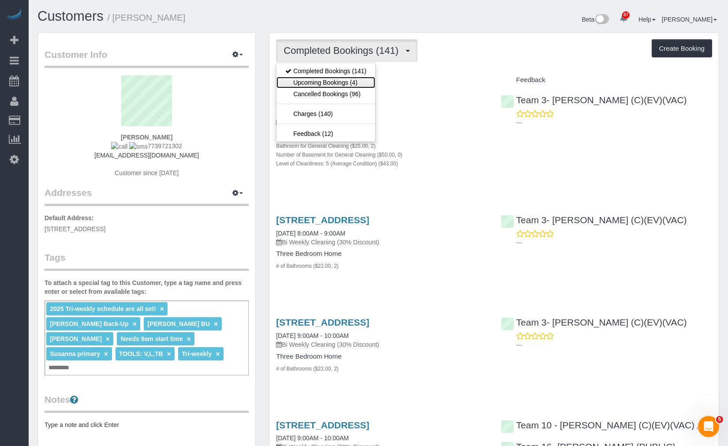
click at [339, 85] on link "Upcoming Bookings (4)" at bounding box center [325, 82] width 99 height 11
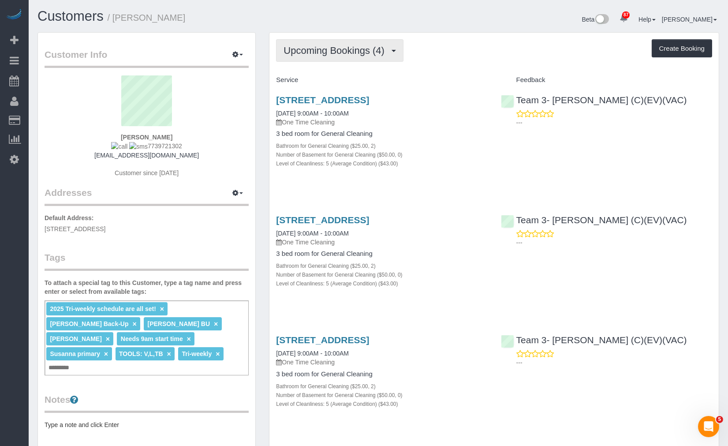
click at [335, 56] on button "Upcoming Bookings (4)" at bounding box center [339, 50] width 127 height 22
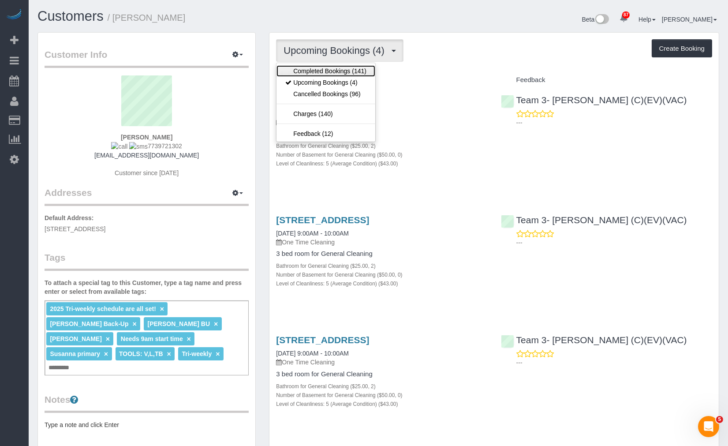
click at [342, 71] on link "Completed Bookings (141)" at bounding box center [325, 70] width 99 height 11
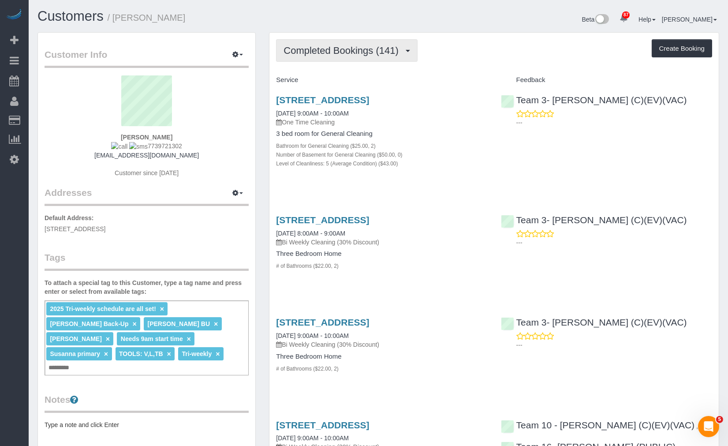
click at [353, 57] on button "Completed Bookings (141)" at bounding box center [346, 50] width 141 height 22
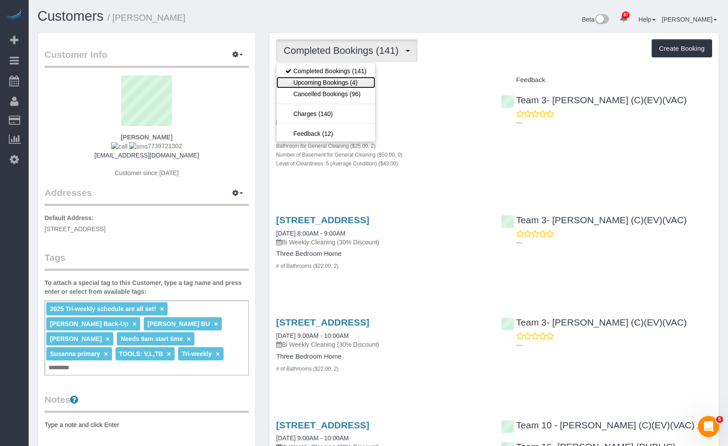
click at [357, 87] on link "Upcoming Bookings (4)" at bounding box center [325, 82] width 99 height 11
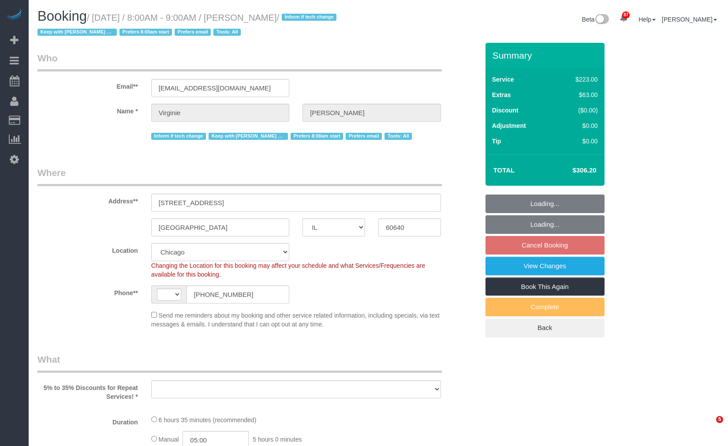
select select "IL"
select select "number:1"
select select "number:65"
select select "number:139"
select select "number:104"
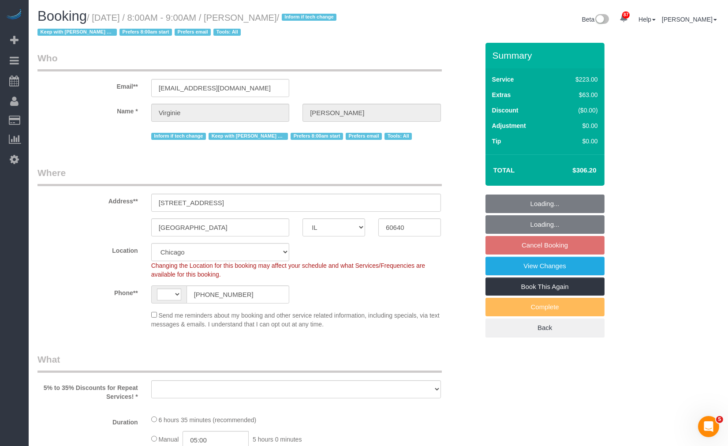
select select "string:[GEOGRAPHIC_DATA]"
select select "object:1214"
select select "512"
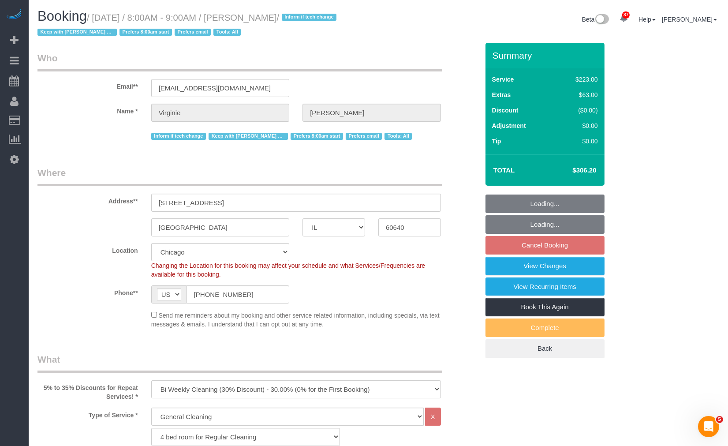
select select "5"
select select "1"
select select "object:1373"
select select "spot1"
select select "IL"
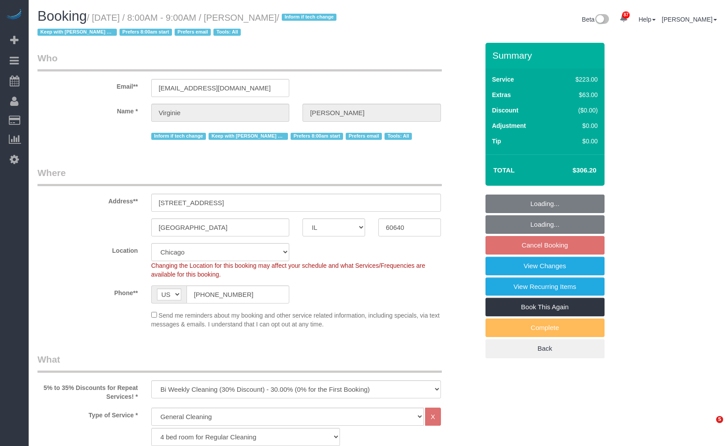
select select "512"
select select "5"
select select "1"
select select "number:1"
select select "number:65"
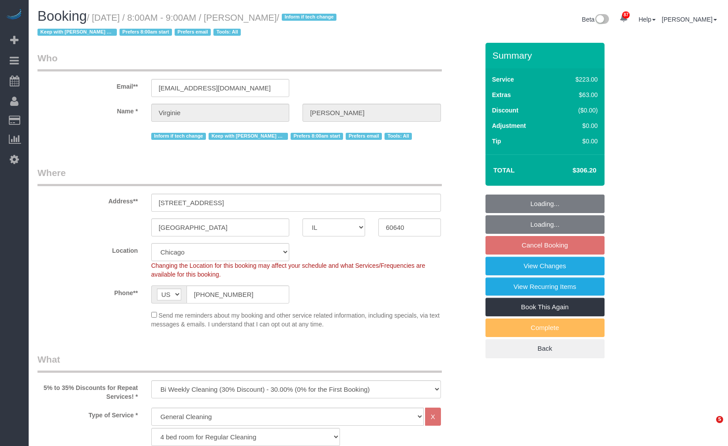
select select "number:139"
select select "number:104"
select select "spot1"
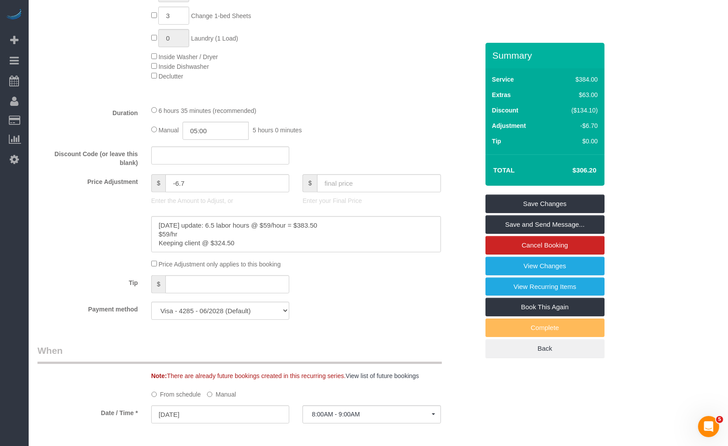
scroll to position [783, 0]
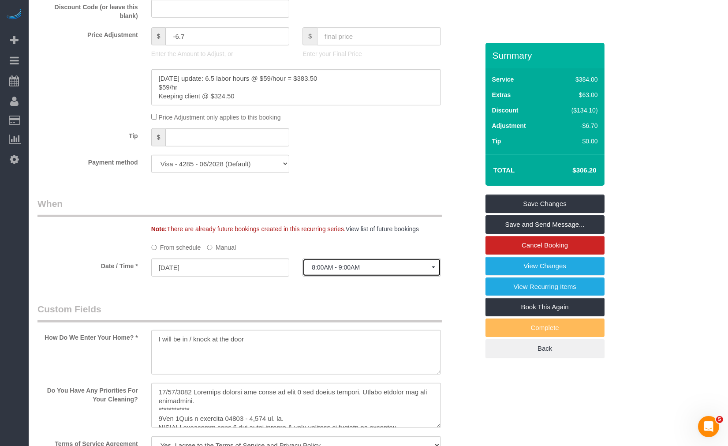
click at [355, 261] on button "8:00AM - 9:00AM" at bounding box center [371, 267] width 138 height 18
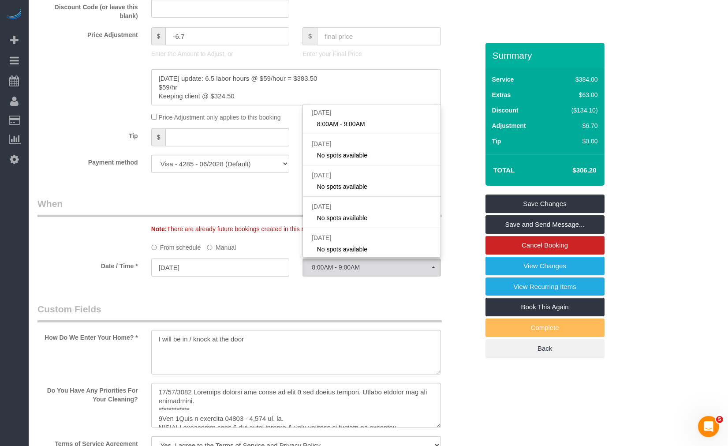
click at [256, 219] on div "Note: There are already future bookings created in this recurring series. View …" at bounding box center [258, 215] width 454 height 36
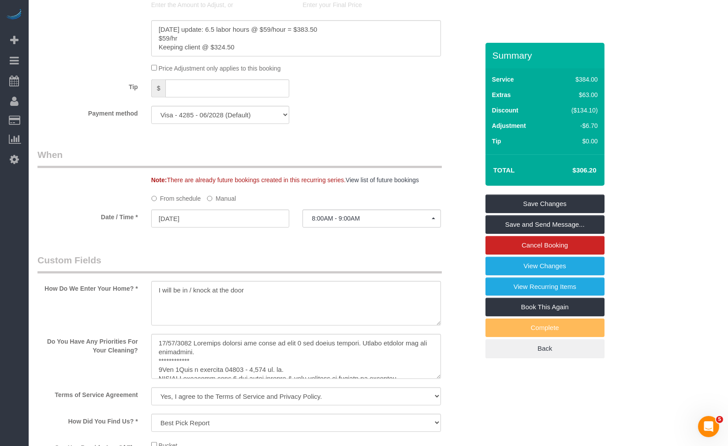
scroll to position [979, 0]
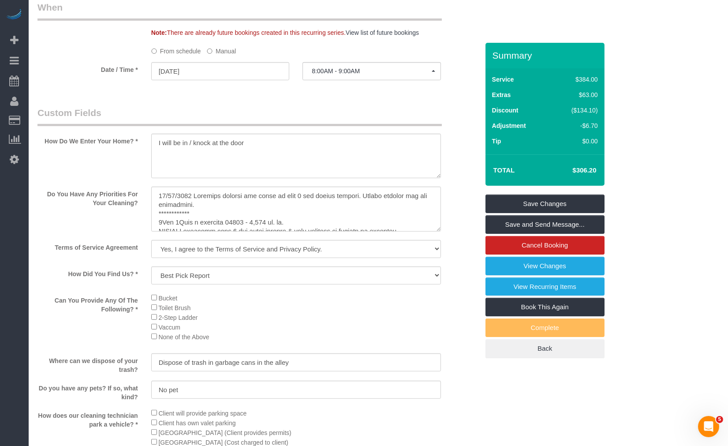
click at [228, 51] on label "Manual" at bounding box center [221, 50] width 29 height 12
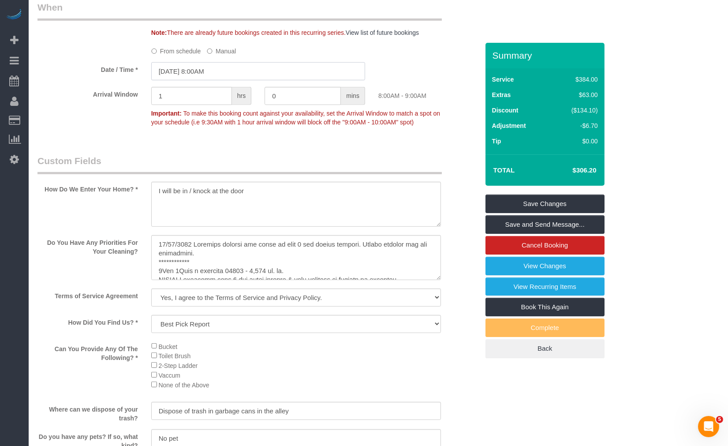
click at [218, 75] on input "11/07/2025 8:00AM" at bounding box center [258, 71] width 214 height 18
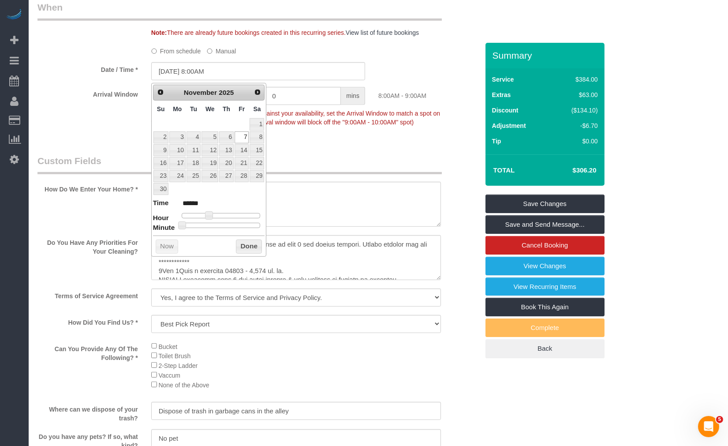
click at [323, 171] on legend "Custom Fields" at bounding box center [239, 164] width 404 height 20
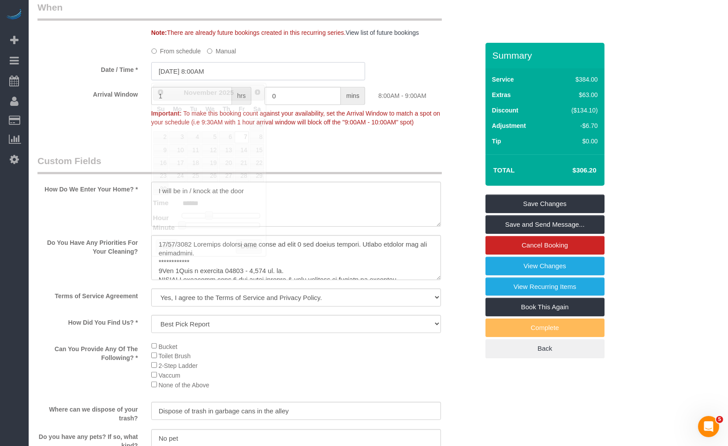
click at [222, 74] on input "11/07/2025 8:00AM" at bounding box center [258, 71] width 214 height 18
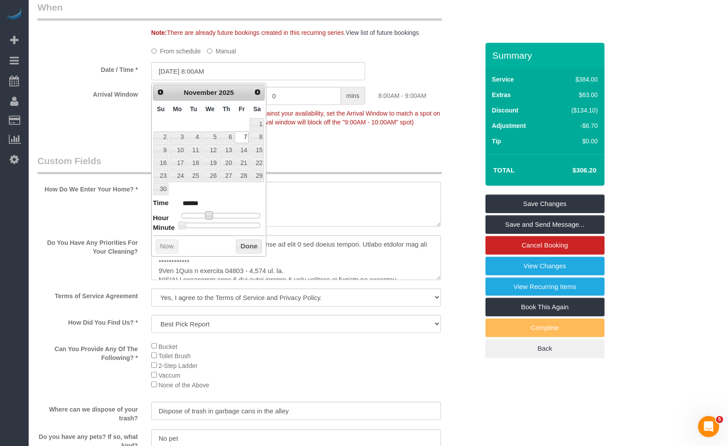
type input "11/07/2025 9:00AM"
type input "******"
type input "11/07/2025 10:00AM"
type input "*******"
type input "11/07/2025 9:00AM"
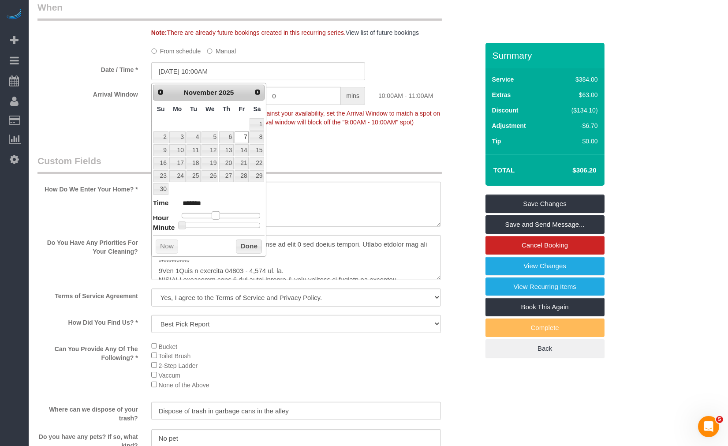
type input "******"
click at [214, 218] on span at bounding box center [212, 215] width 8 height 8
click at [243, 247] on button "Done" at bounding box center [249, 246] width 26 height 14
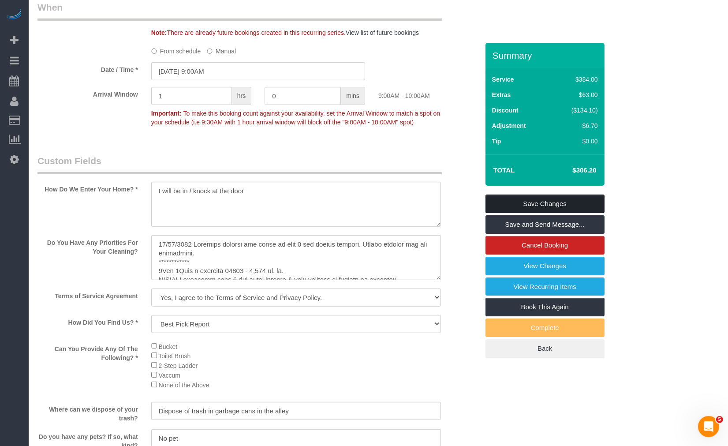
click at [521, 208] on link "Save Changes" at bounding box center [544, 203] width 119 height 19
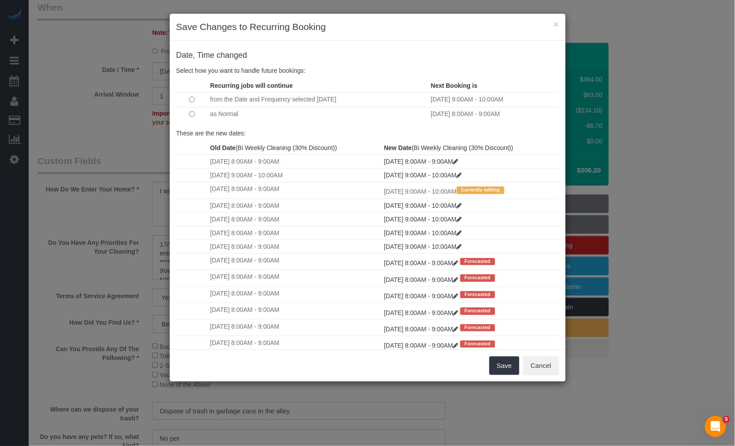
click at [190, 111] on td at bounding box center [192, 114] width 32 height 14
click at [503, 368] on button "Save" at bounding box center [504, 365] width 30 height 19
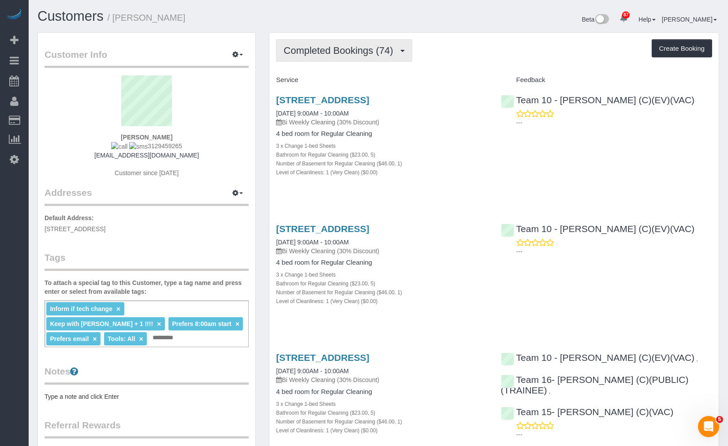
click at [394, 51] on span "Completed Bookings (74)" at bounding box center [340, 50] width 114 height 11
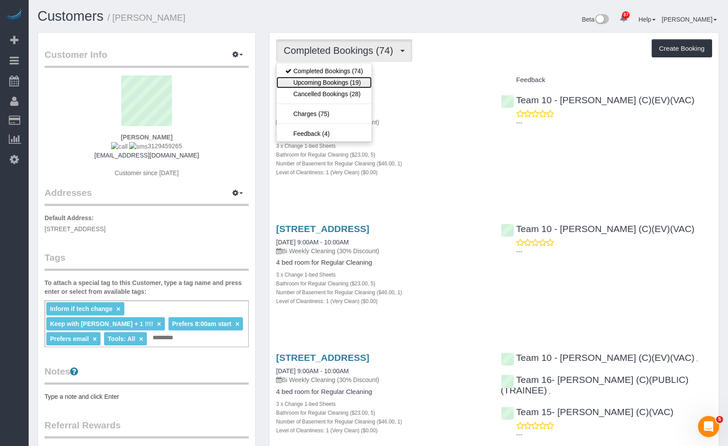
click at [356, 86] on link "Upcoming Bookings (19)" at bounding box center [323, 82] width 95 height 11
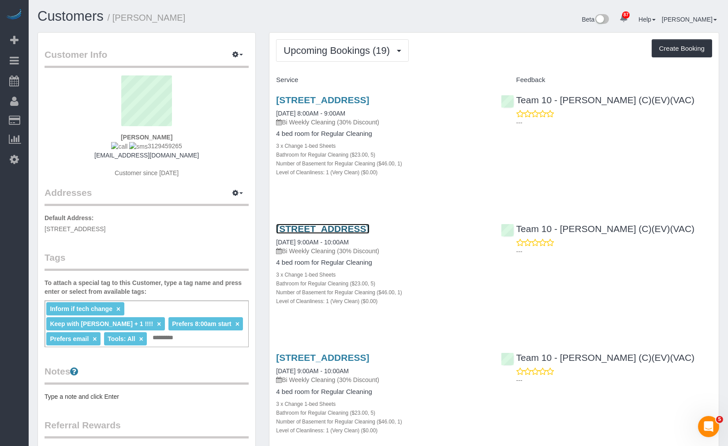
click at [350, 234] on link "[STREET_ADDRESS]" at bounding box center [322, 228] width 93 height 10
click at [69, 25] on div "Customers / [PERSON_NAME]" at bounding box center [204, 18] width 347 height 19
click at [90, 19] on link "Customers" at bounding box center [70, 15] width 66 height 15
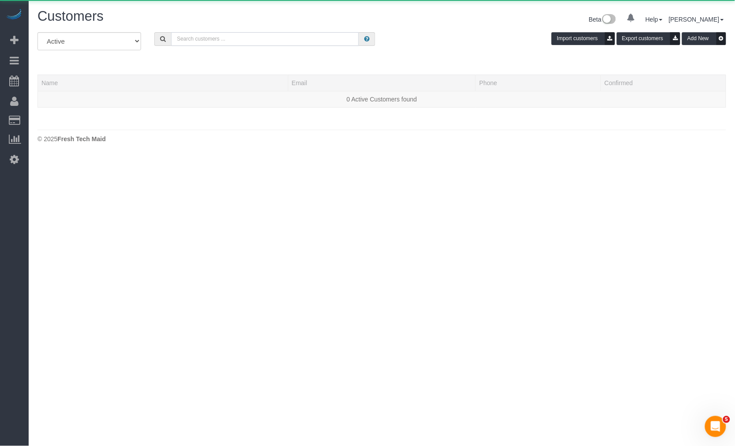
click at [271, 38] on input "text" at bounding box center [265, 39] width 188 height 14
paste input "Susan Cary-Hanson"
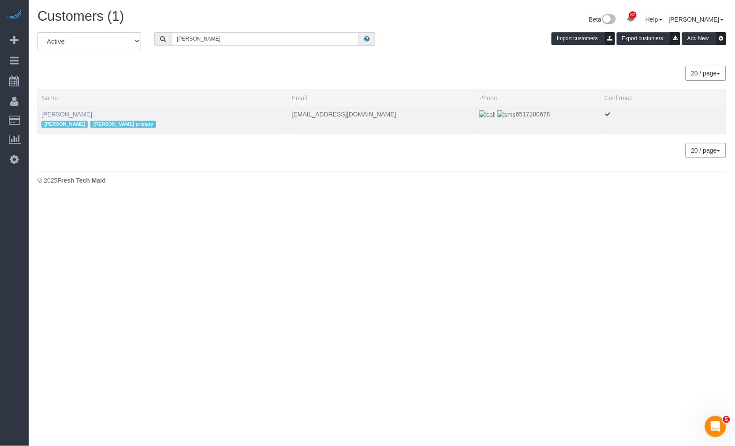
type input "Susan Cary-Hanson"
click at [69, 116] on link "Susan Cary-Hanson" at bounding box center [66, 114] width 51 height 7
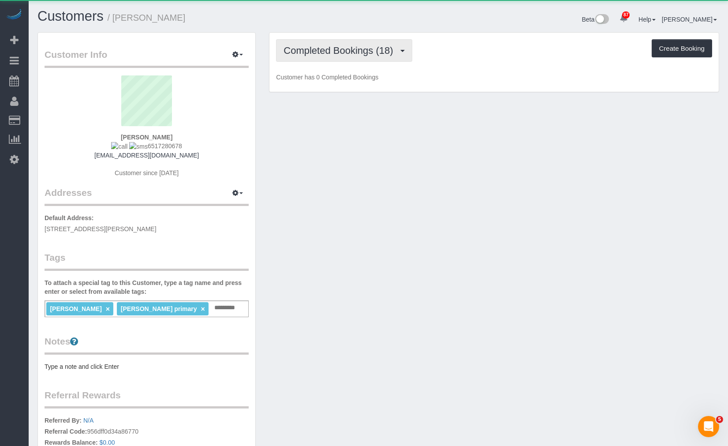
click at [361, 56] on button "Completed Bookings (18)" at bounding box center [344, 50] width 136 height 22
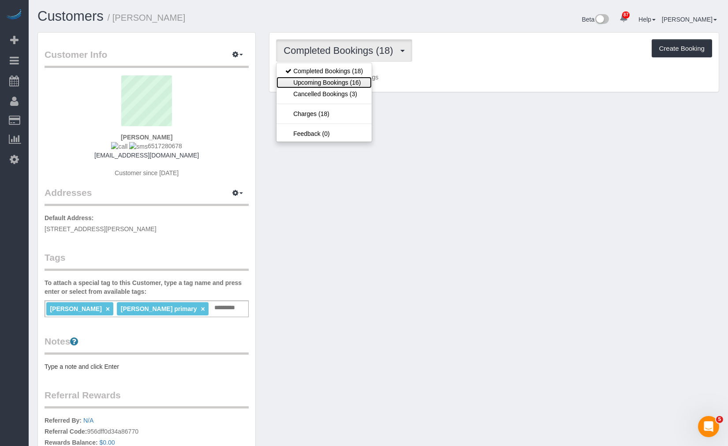
click at [362, 85] on link "Upcoming Bookings (16)" at bounding box center [323, 82] width 95 height 11
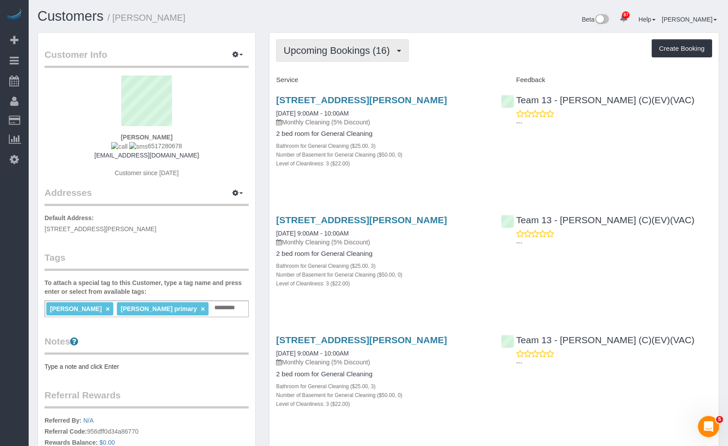
click at [357, 52] on span "Upcoming Bookings (16)" at bounding box center [338, 50] width 111 height 11
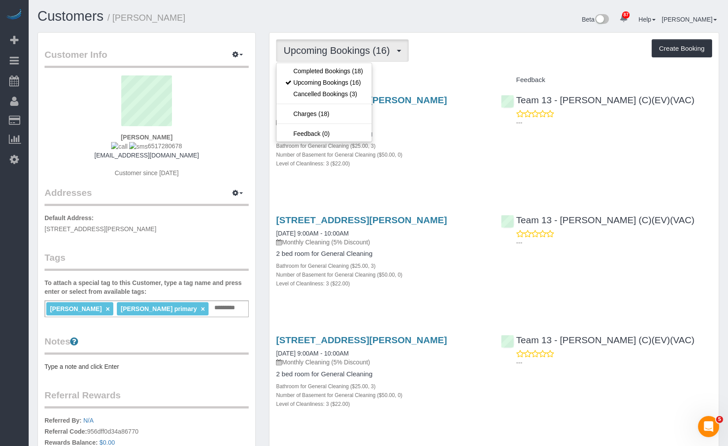
click at [346, 64] on ul "Completed Bookings (18) Upcoming Bookings (16) Cancelled Bookings (3) Charges (…" at bounding box center [324, 102] width 96 height 79
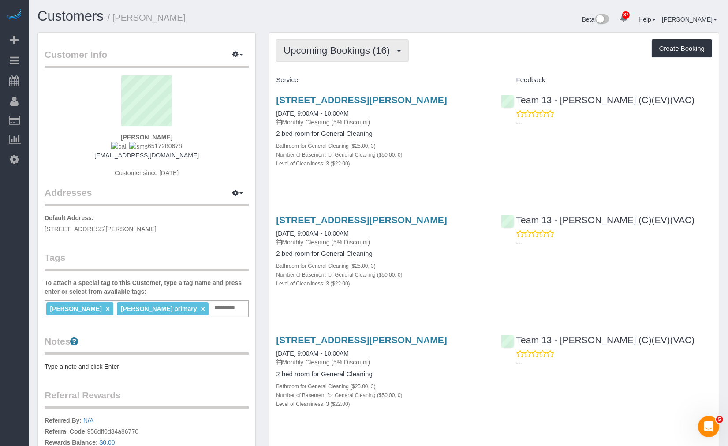
click at [358, 56] on button "Upcoming Bookings (16)" at bounding box center [342, 50] width 133 height 22
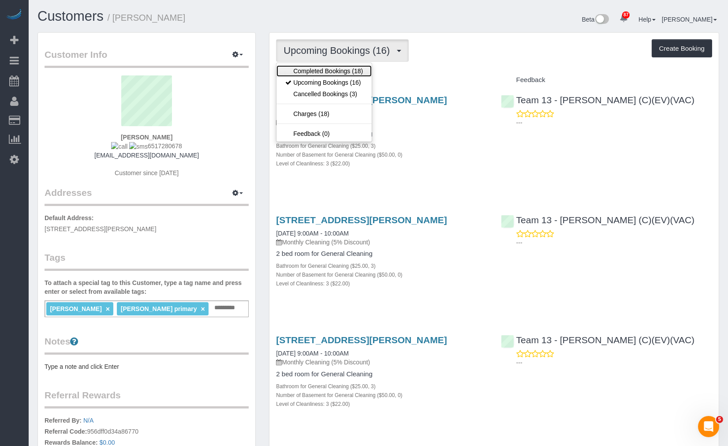
click at [358, 71] on link "Completed Bookings (18)" at bounding box center [323, 70] width 95 height 11
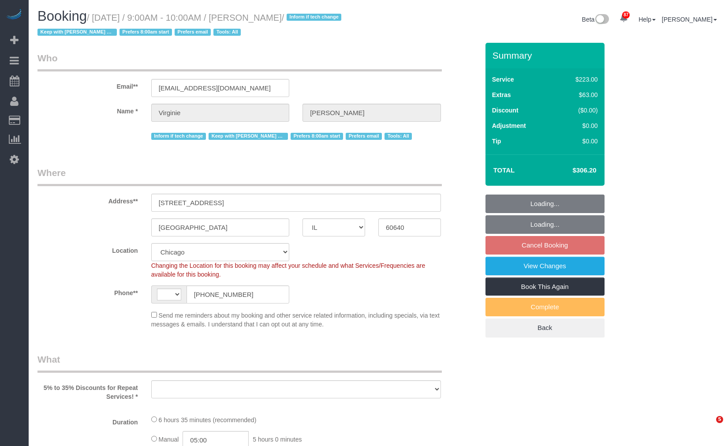
select select "IL"
select select "string:[GEOGRAPHIC_DATA]"
select select "object:829"
select select "number:1"
select select "number:65"
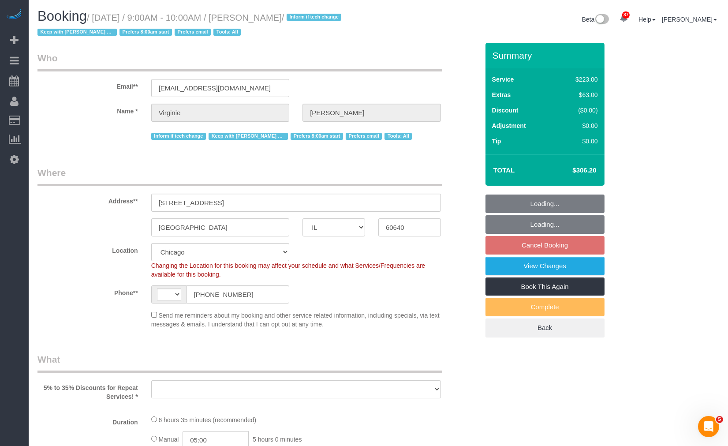
select select "number:139"
select select "number:104"
select select "object:1303"
select select "512"
select select "5"
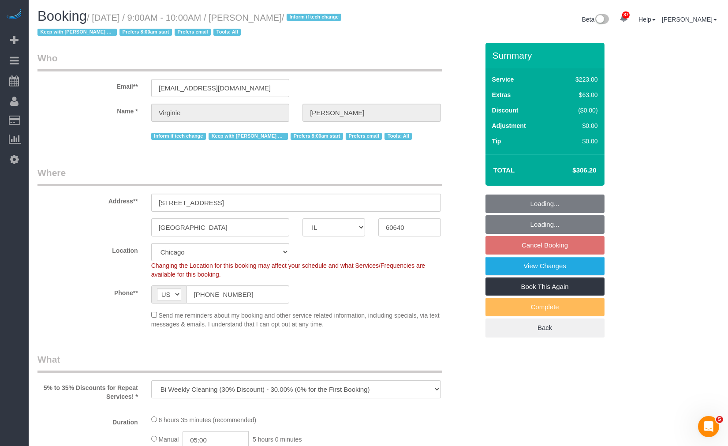
select select "1"
select select "spot1"
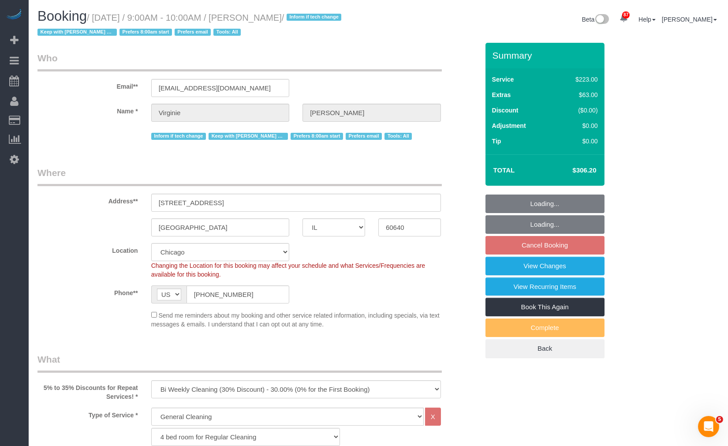
select select "5"
select select "1"
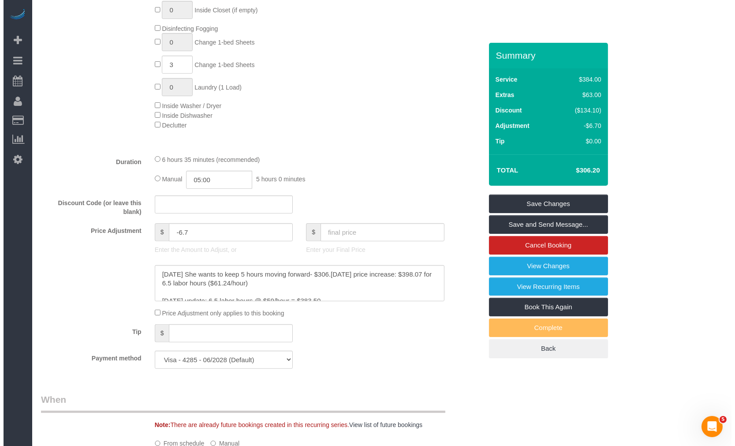
scroll to position [685, 0]
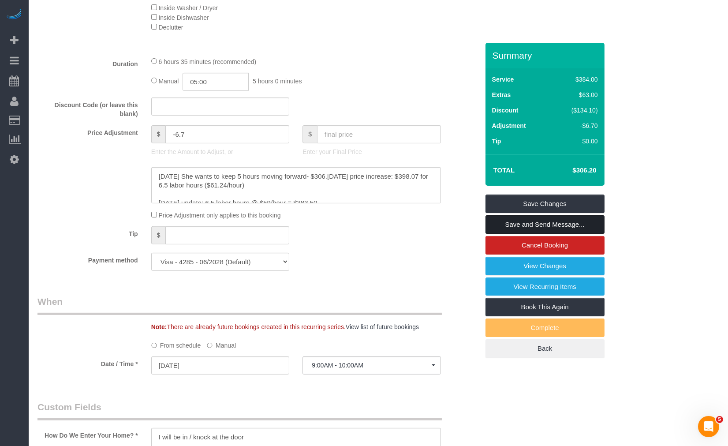
click at [582, 224] on link "Save and Send Message..." at bounding box center [544, 224] width 119 height 19
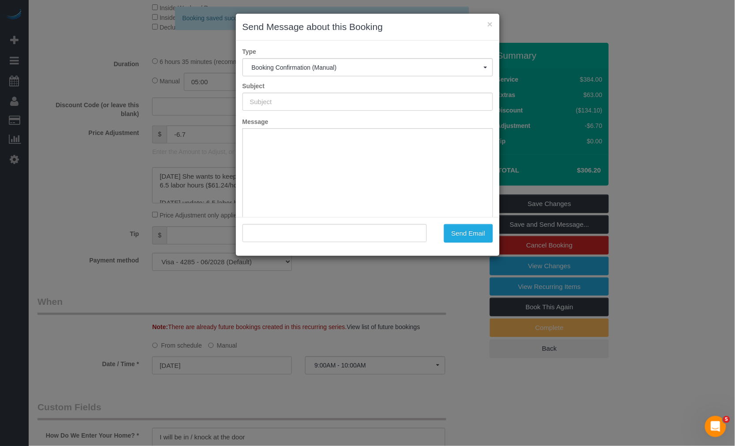
type input "Your Booking With Fresh Tech Maid, Confirmed!"
type input ""Virginie Ott-Bono" <vottbono@gmail.com>"
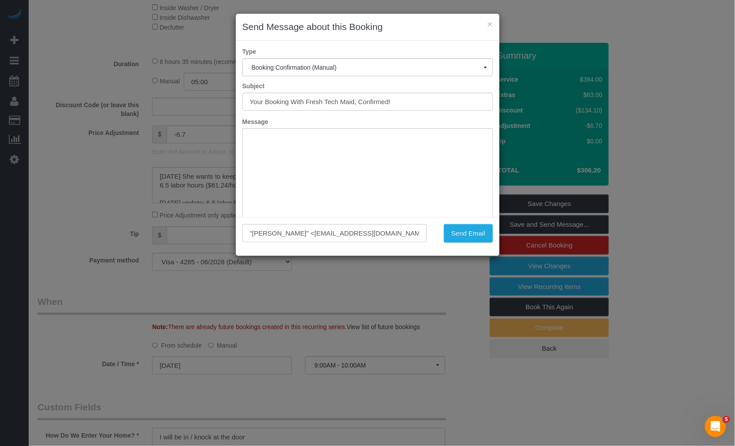
scroll to position [64, 0]
click at [441, 91] on html at bounding box center [366, 77] width 249 height 27
click at [490, 26] on button "×" at bounding box center [489, 23] width 5 height 9
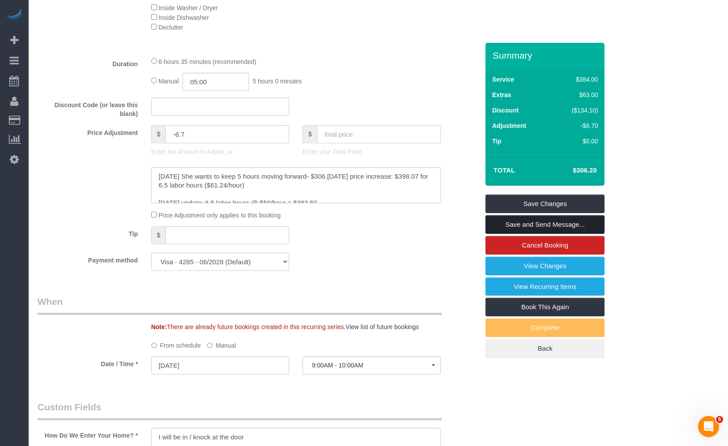
click at [574, 226] on link "Save and Send Message..." at bounding box center [544, 224] width 119 height 19
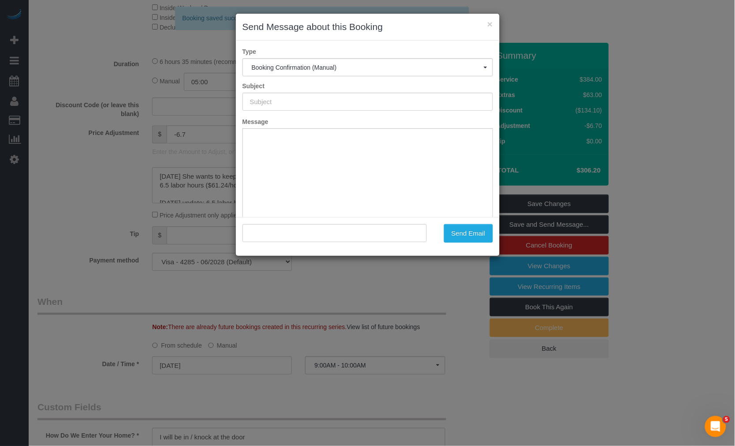
type input "Your Booking With Fresh Tech Maid, Confirmed!"
type input ""Virginie Ott-Bono" <vottbono@gmail.com>"
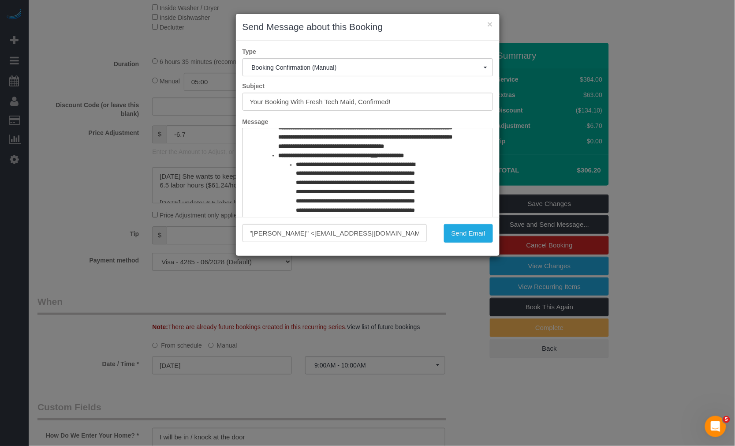
scroll to position [391, 0]
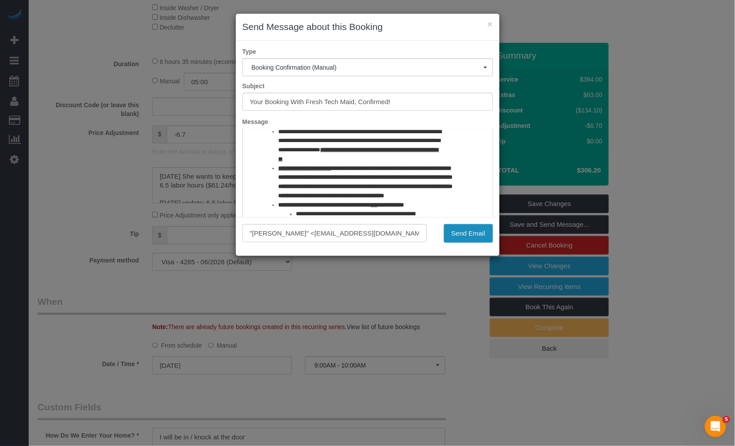
click at [457, 235] on button "Send Email" at bounding box center [468, 233] width 49 height 19
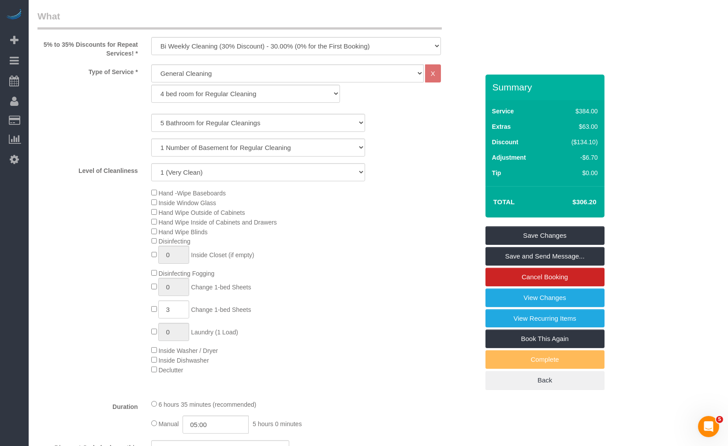
scroll to position [0, 0]
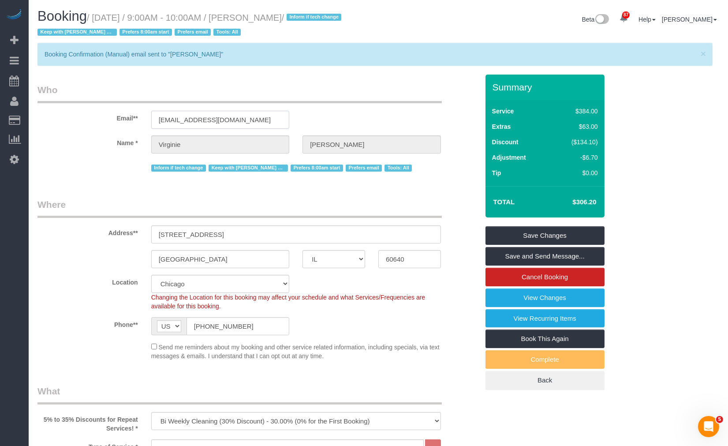
drag, startPoint x: 252, startPoint y: 120, endPoint x: 118, endPoint y: 114, distance: 134.2
click at [115, 115] on div "Email** vottbono@gmail.com" at bounding box center [258, 105] width 454 height 45
drag, startPoint x: 250, startPoint y: 19, endPoint x: 280, endPoint y: 22, distance: 30.2
click at [280, 22] on small "/ October 22, 2025 / 9:00AM - 10:00AM / Virginie Ott-Bono / Inform if tech chan…" at bounding box center [190, 25] width 306 height 25
copy small "Virginie"
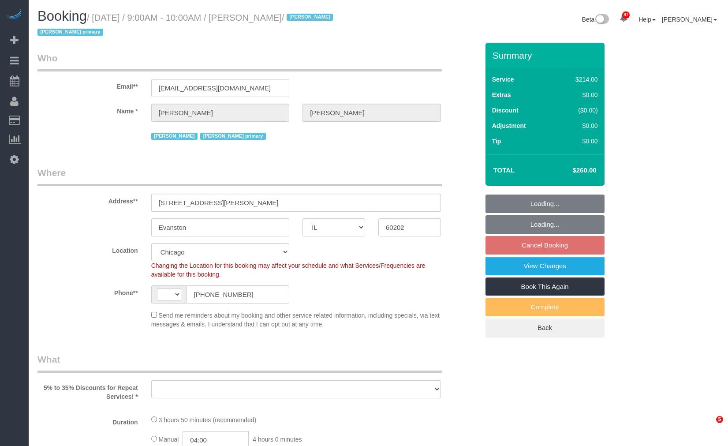
select select "IL"
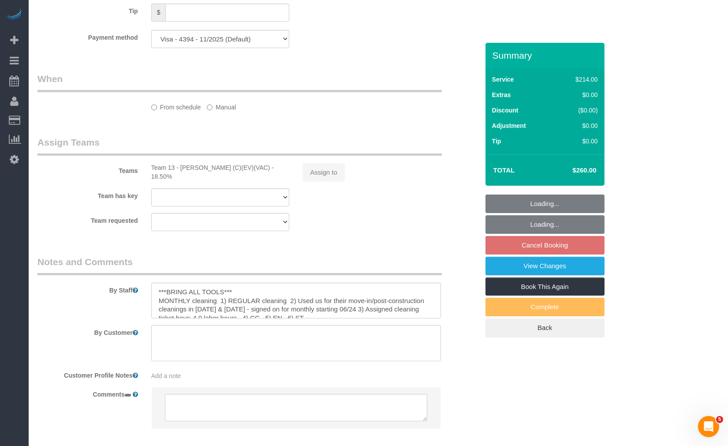
scroll to position [580, 0]
select select "512"
select select "3"
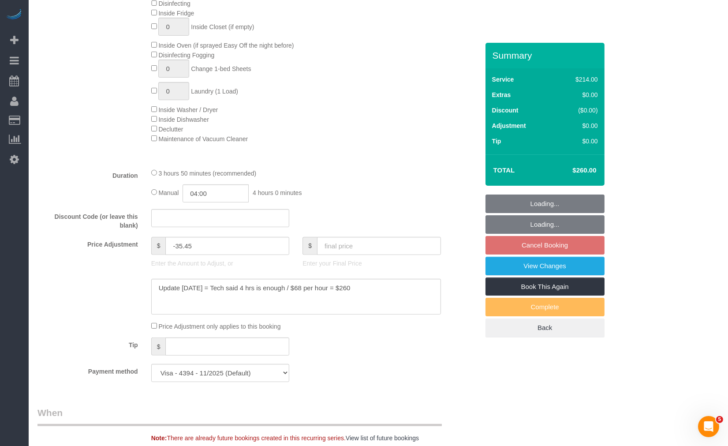
select select "string:[GEOGRAPHIC_DATA]"
select select "object:721"
select select "number:1"
select select "number:63"
select select "number:139"
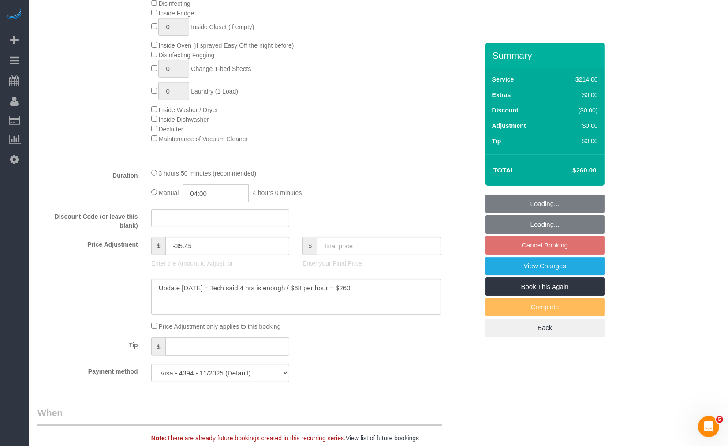
select select "number:105"
select select "3"
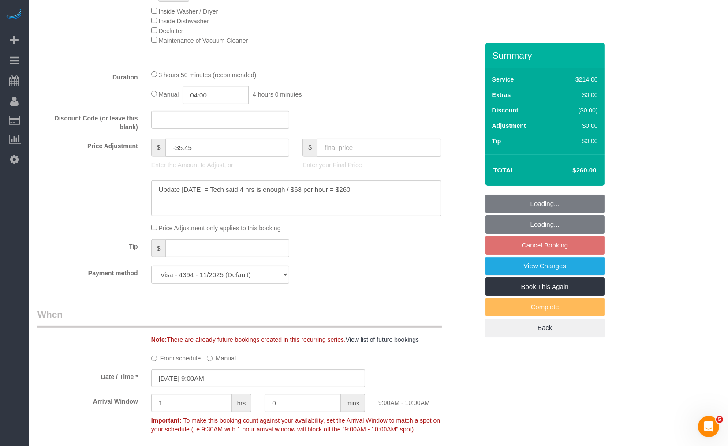
select select "object:1364"
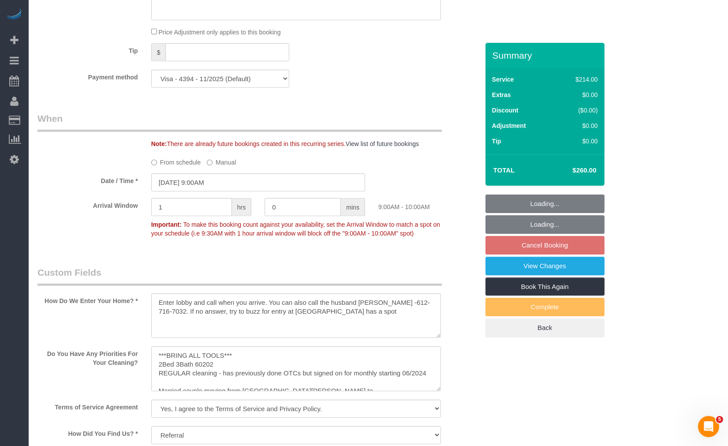
scroll to position [923, 0]
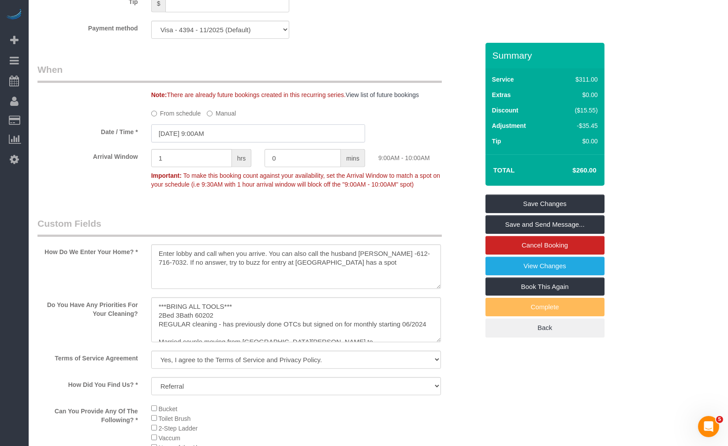
click at [230, 140] on input "[DATE] 9:00AM" at bounding box center [258, 133] width 214 height 18
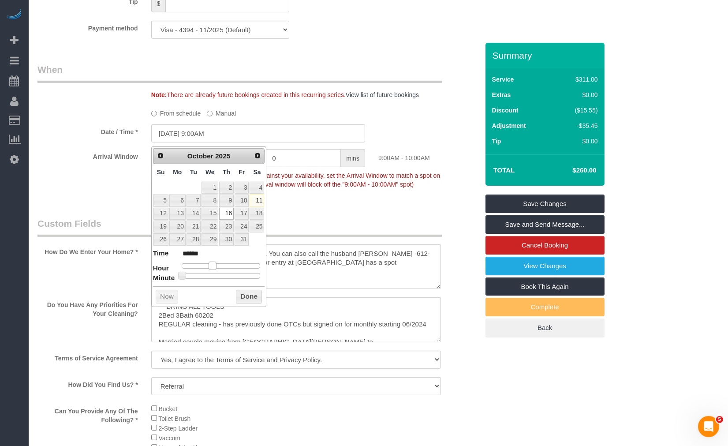
type input "[DATE] 10:00AM"
type input "*******"
type input "[DATE] 9:00AM"
type input "******"
type input "[DATE] 8:00AM"
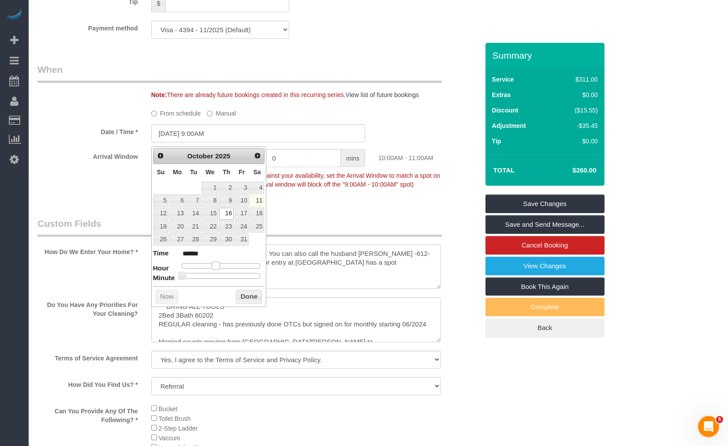
type input "******"
type input "[DATE] 9:00AM"
type input "******"
click at [213, 266] on span at bounding box center [212, 265] width 8 height 8
type input "[DATE] 9:05AM"
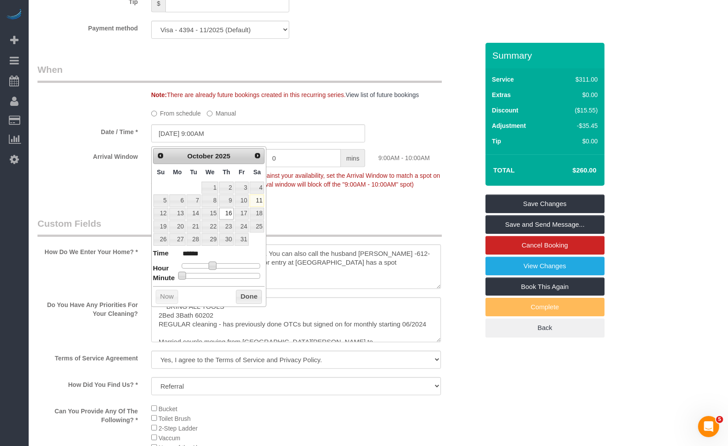
type input "******"
type input "[DATE] 9:10AM"
type input "******"
type input "[DATE] 9:15AM"
type input "******"
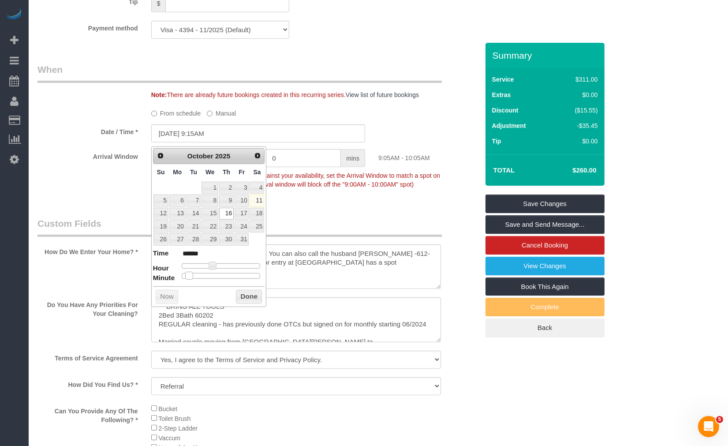
type input "[DATE] 9:20AM"
type input "******"
type input "[DATE] 9:25AM"
type input "******"
type input "[DATE] 9:30AM"
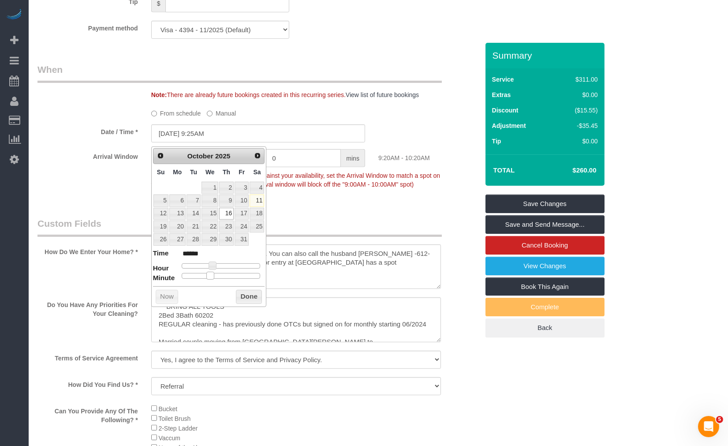
type input "******"
drag, startPoint x: 179, startPoint y: 276, endPoint x: 221, endPoint y: 278, distance: 41.9
click at [221, 278] on span at bounding box center [224, 276] width 8 height 8
click at [254, 298] on button "Done" at bounding box center [249, 297] width 26 height 14
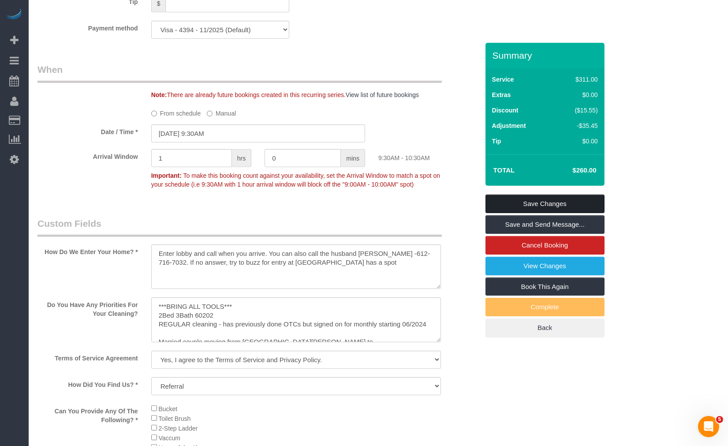
click at [557, 207] on link "Save Changes" at bounding box center [544, 203] width 119 height 19
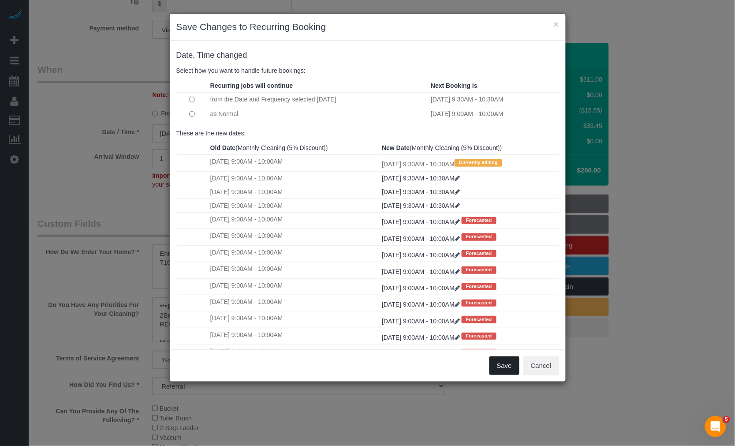
click at [509, 361] on button "Save" at bounding box center [504, 365] width 30 height 19
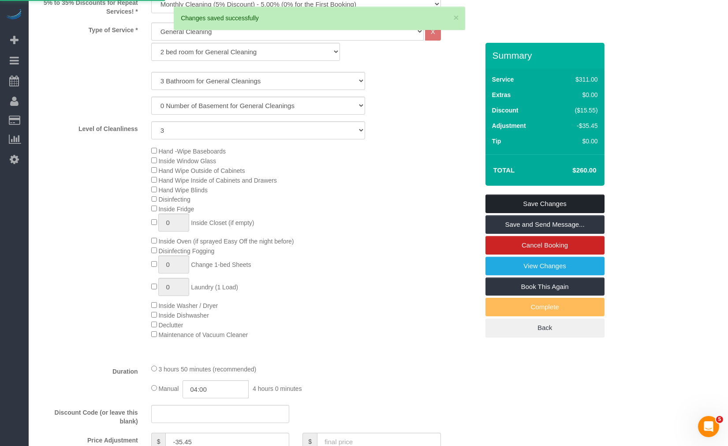
scroll to position [336, 0]
